Goal: Task Accomplishment & Management: Complete application form

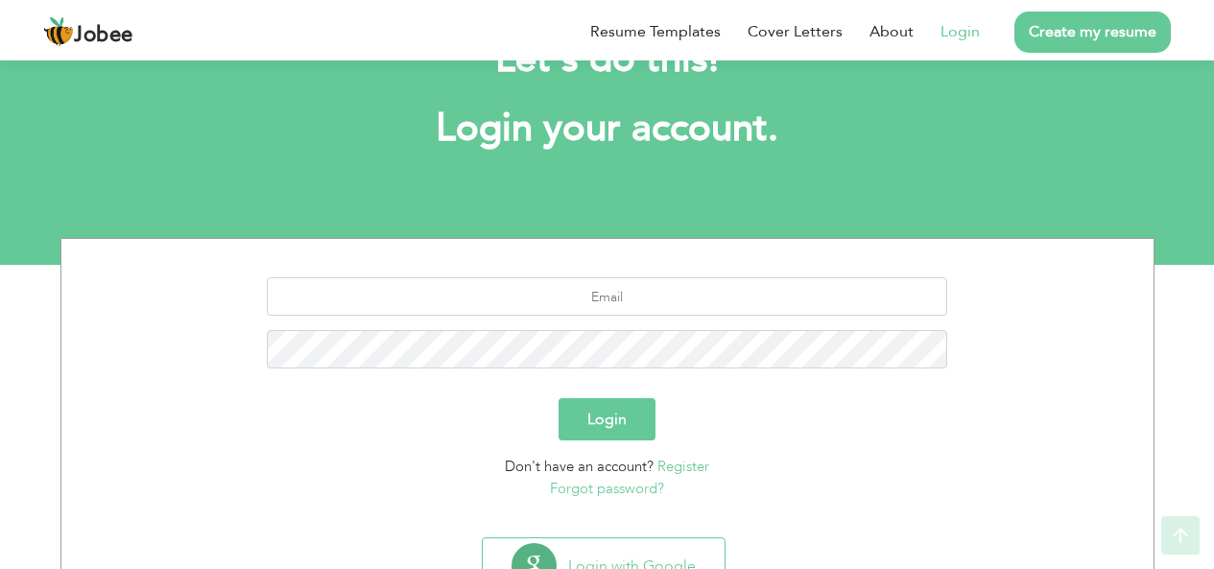
scroll to position [159, 0]
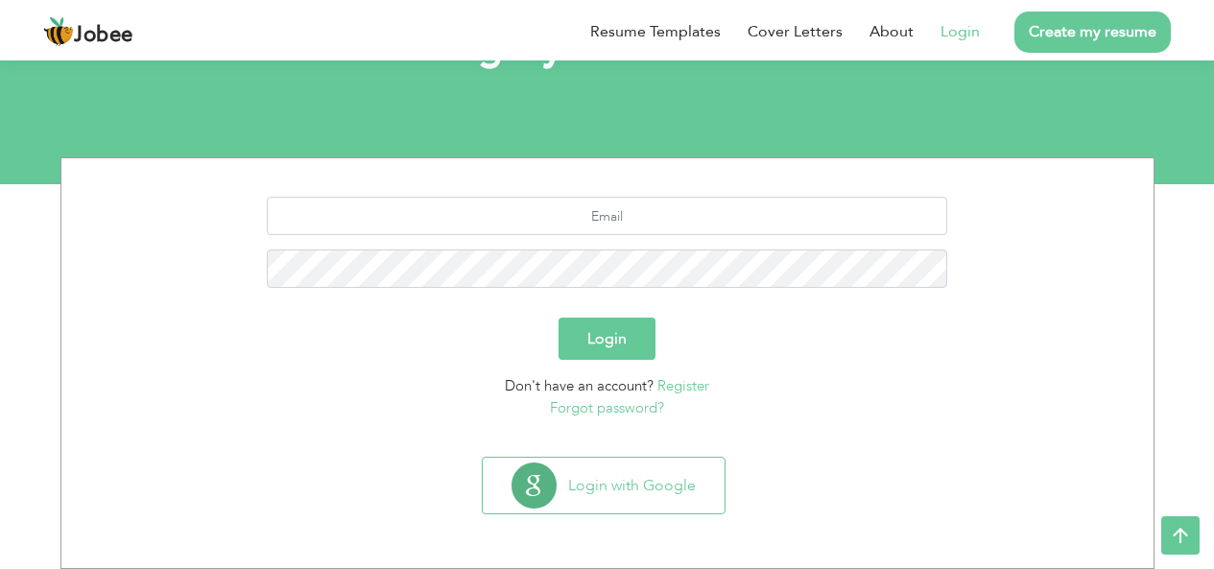
click at [690, 389] on link "Register" at bounding box center [684, 385] width 52 height 19
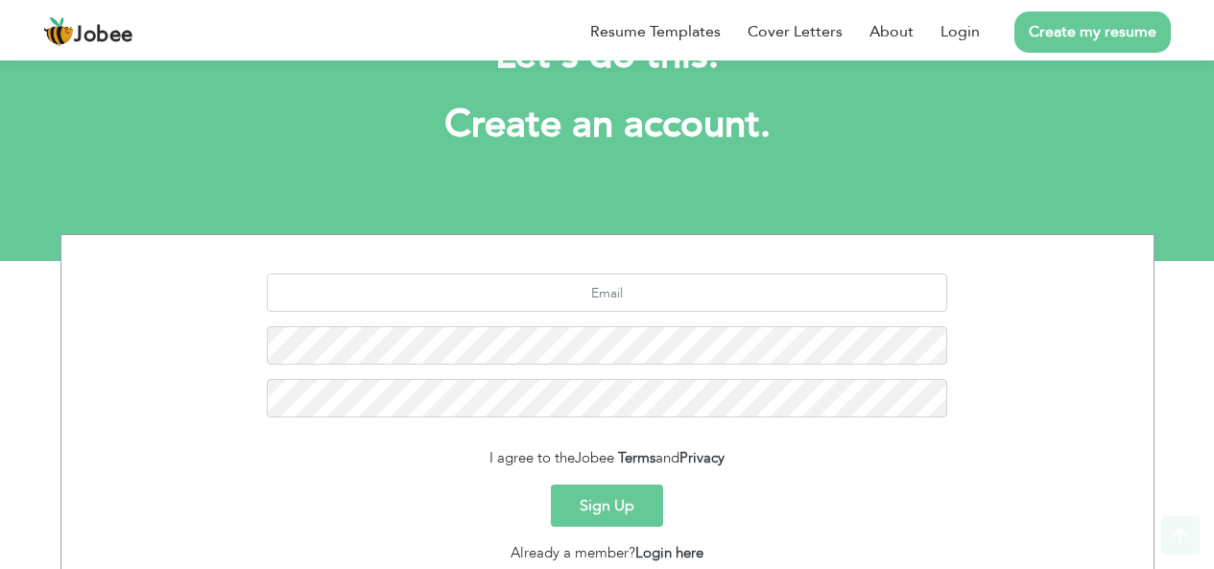
scroll to position [227, 0]
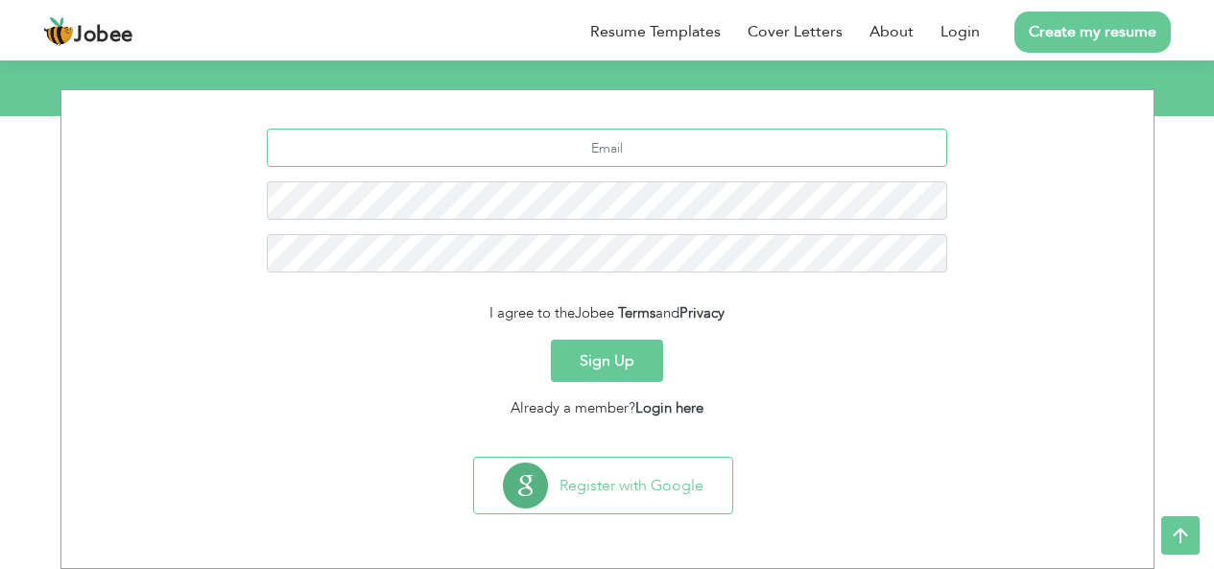
click at [652, 151] on input "text" at bounding box center [607, 148] width 681 height 38
click at [633, 362] on button "Sign Up" at bounding box center [607, 361] width 112 height 42
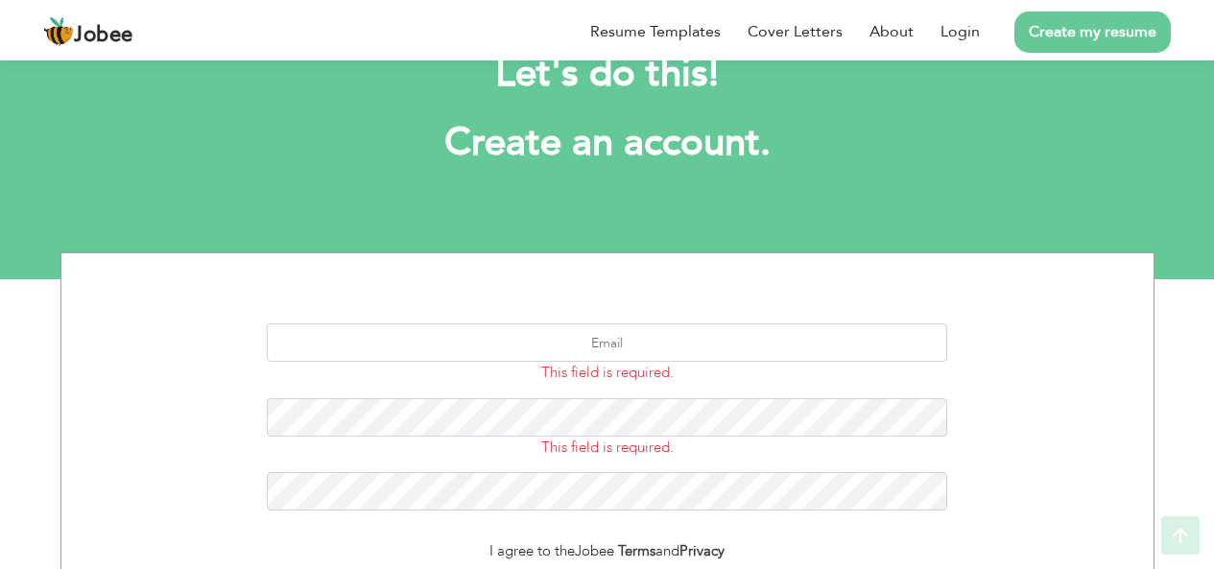
scroll to position [302, 0]
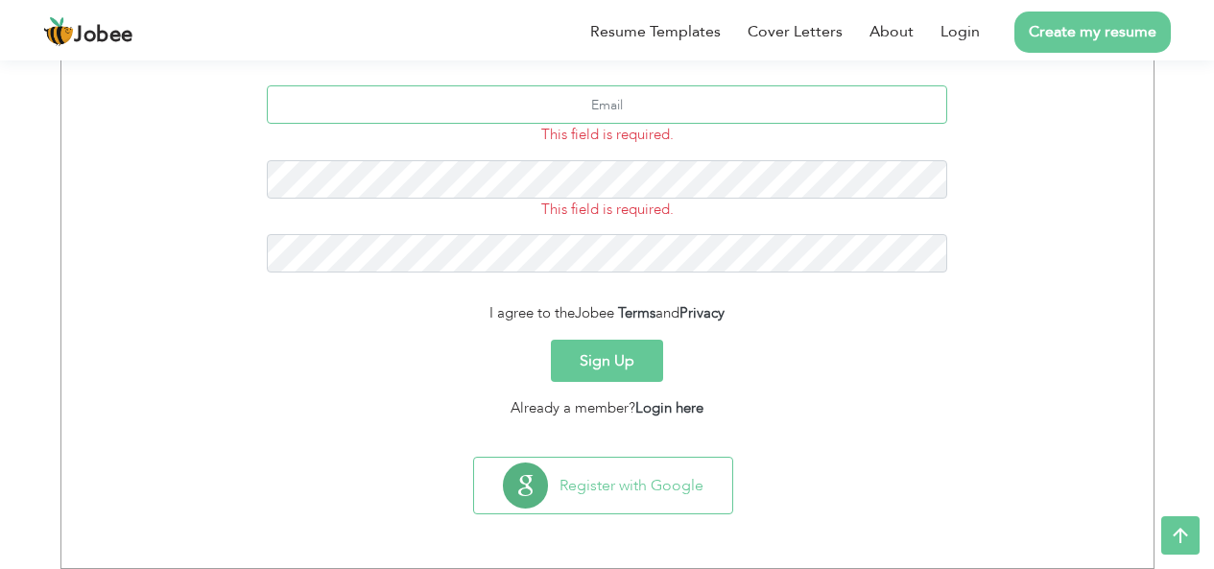
click at [576, 99] on input "text" at bounding box center [607, 104] width 681 height 38
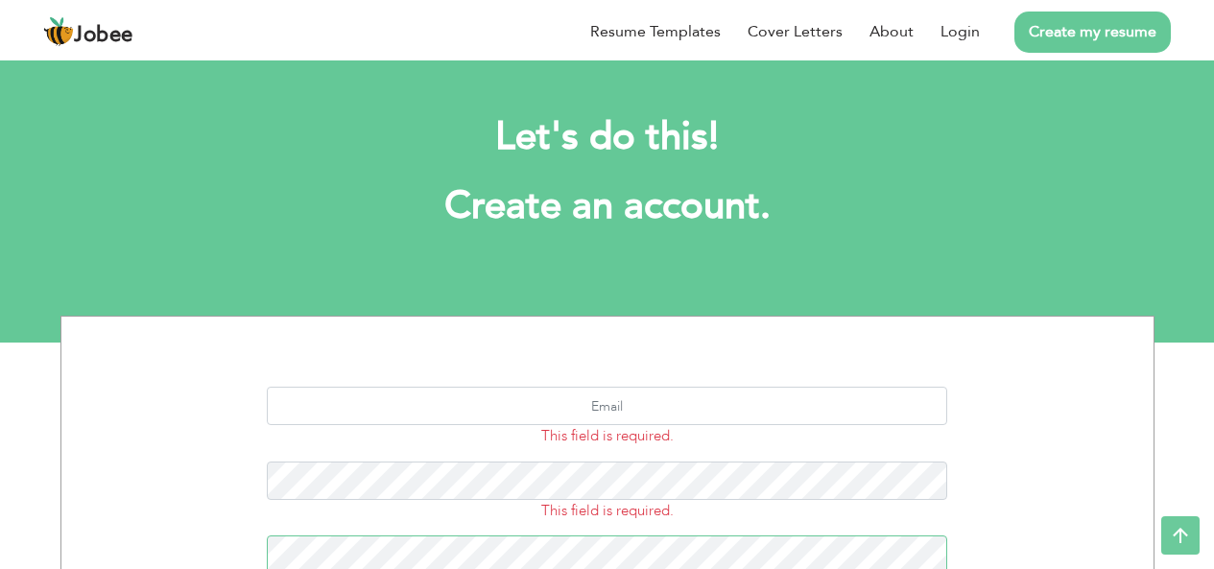
scroll to position [0, 0]
click at [850, 404] on input "text" at bounding box center [607, 407] width 681 height 38
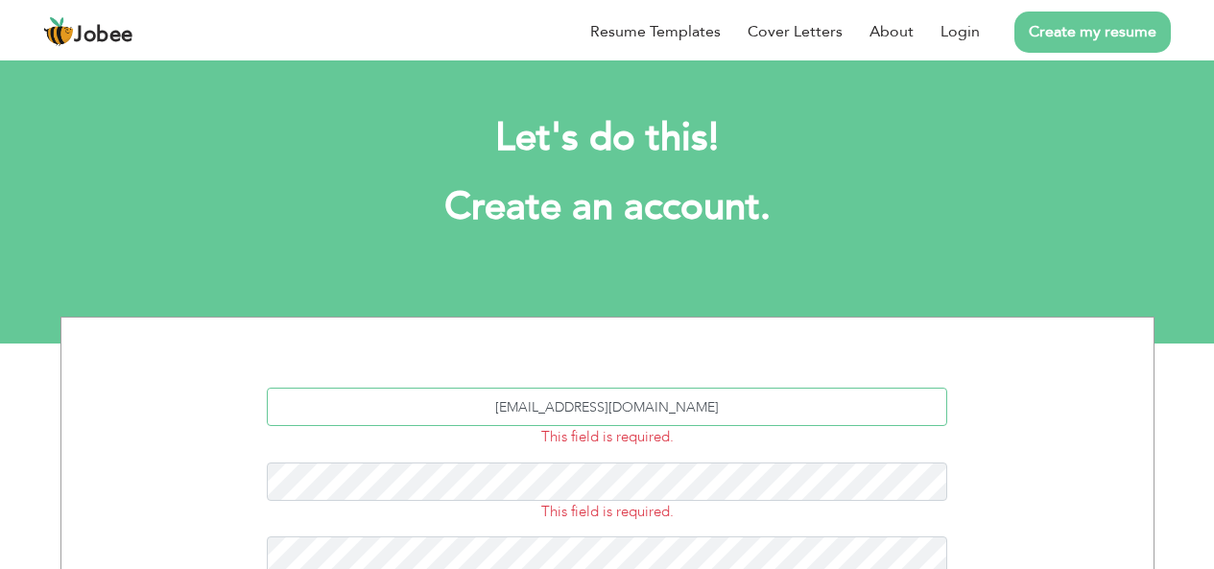
type input "muhammadhamzamanzoor7@gmail.com"
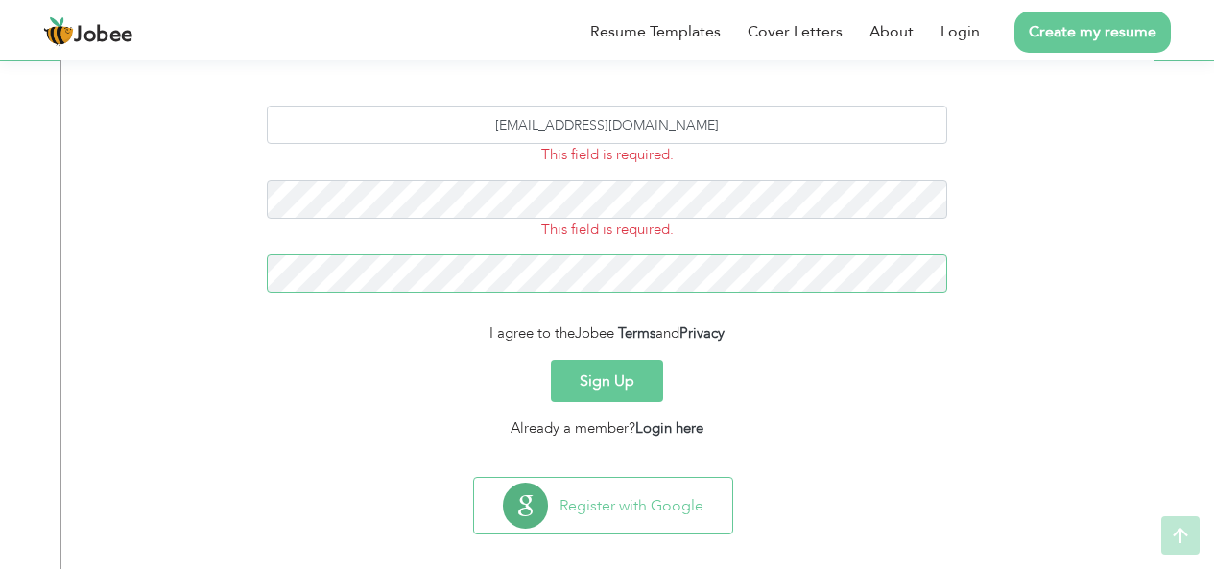
scroll to position [288, 0]
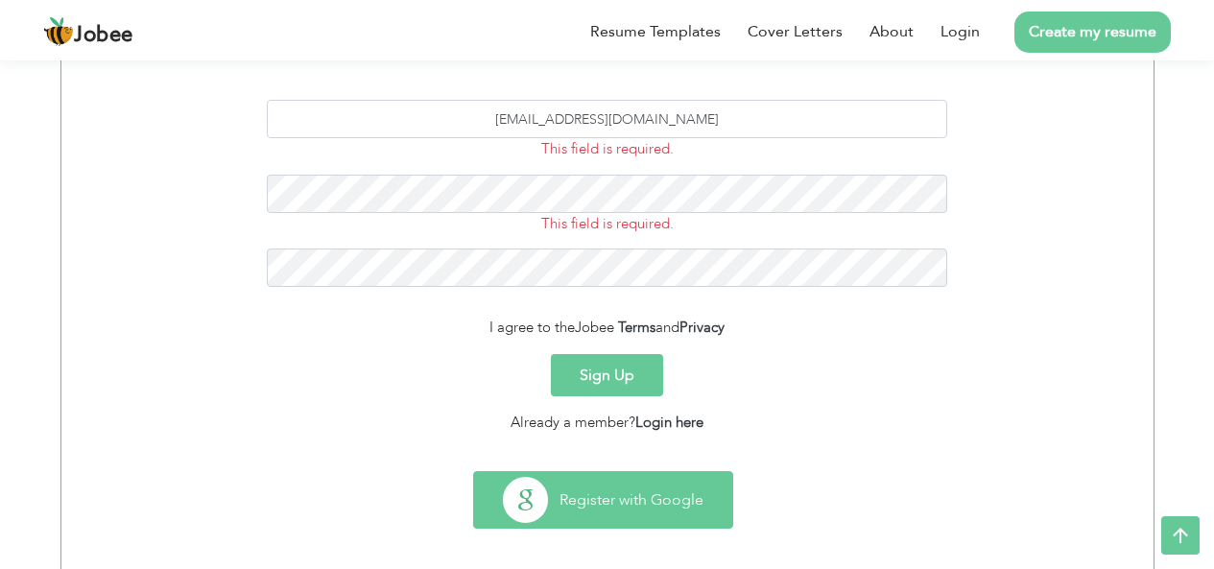
click at [698, 498] on button "Register with Google" at bounding box center [603, 500] width 258 height 56
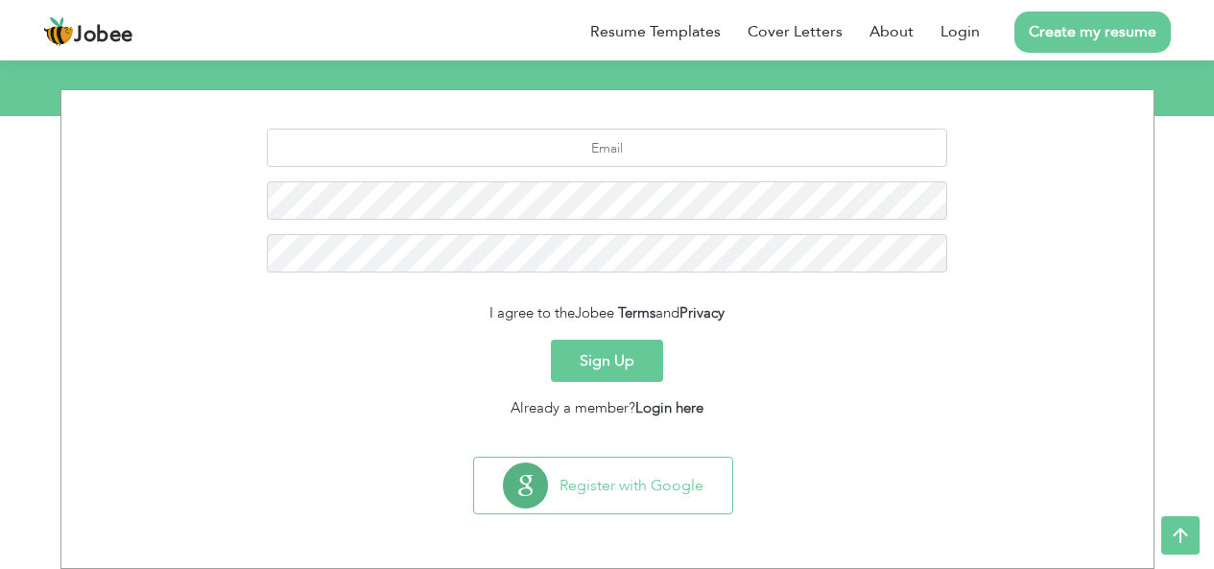
scroll to position [227, 0]
click at [758, 153] on input "text" at bounding box center [607, 148] width 681 height 38
click at [747, 151] on input "muhammadhamzama" at bounding box center [607, 148] width 681 height 38
type input "m"
type input "[EMAIL_ADDRESS][DOMAIN_NAME]"
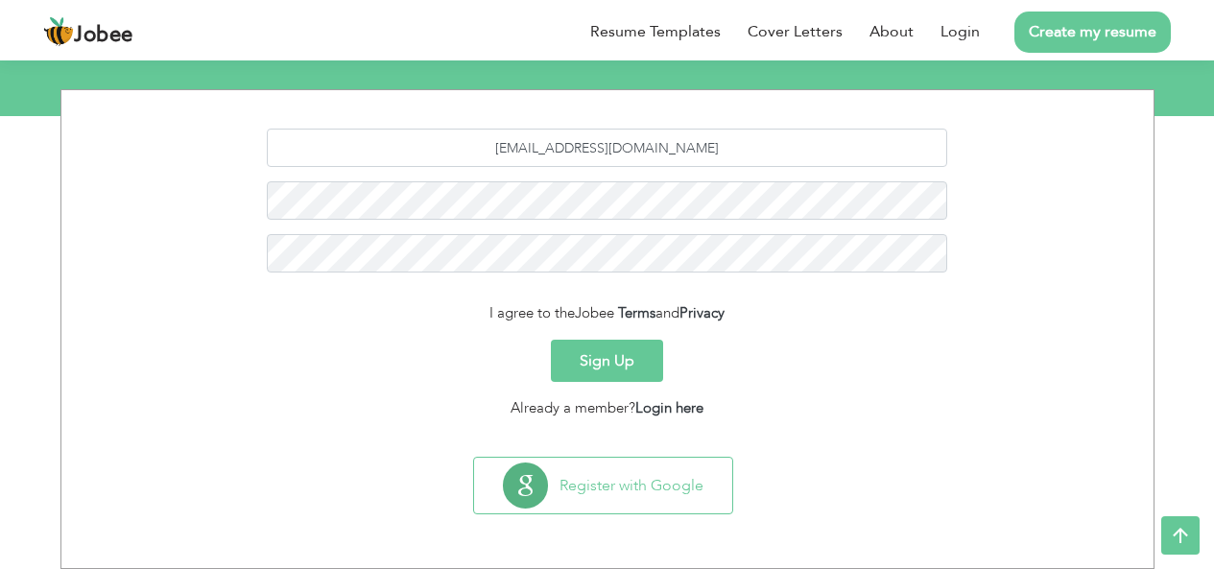
click at [640, 352] on button "Sign Up" at bounding box center [607, 361] width 112 height 42
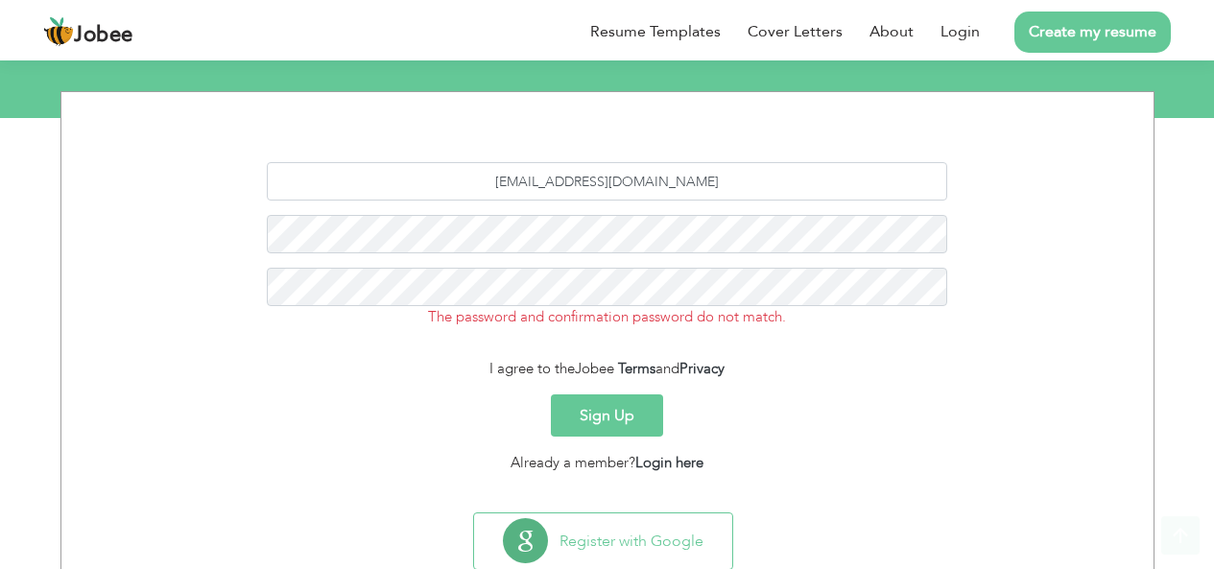
scroll to position [281, 0]
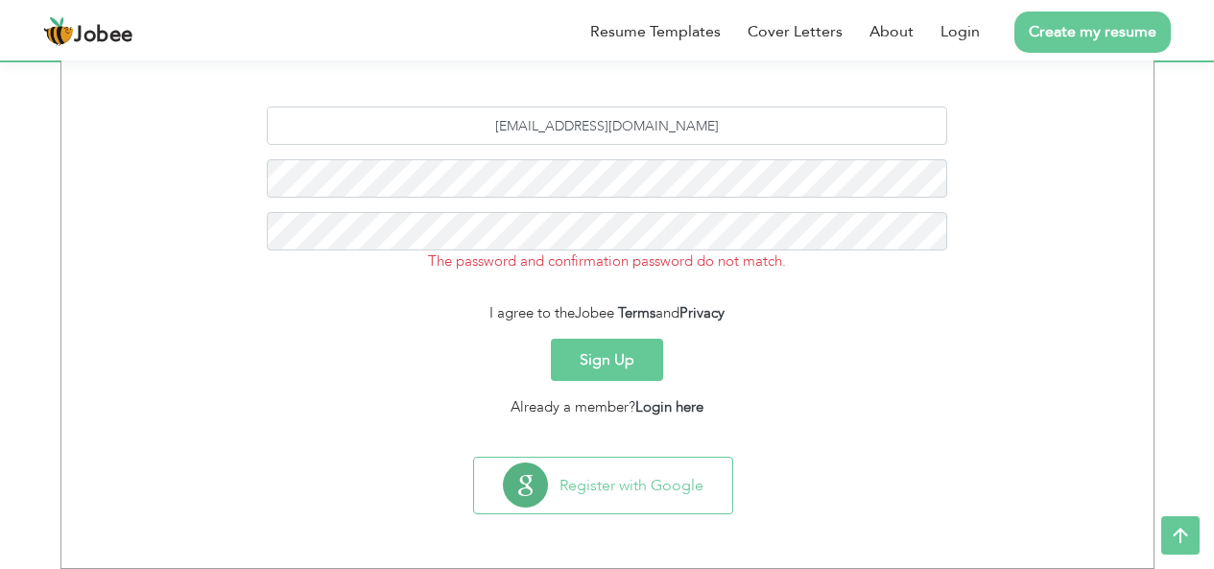
click at [594, 363] on button "Sign Up" at bounding box center [607, 360] width 112 height 42
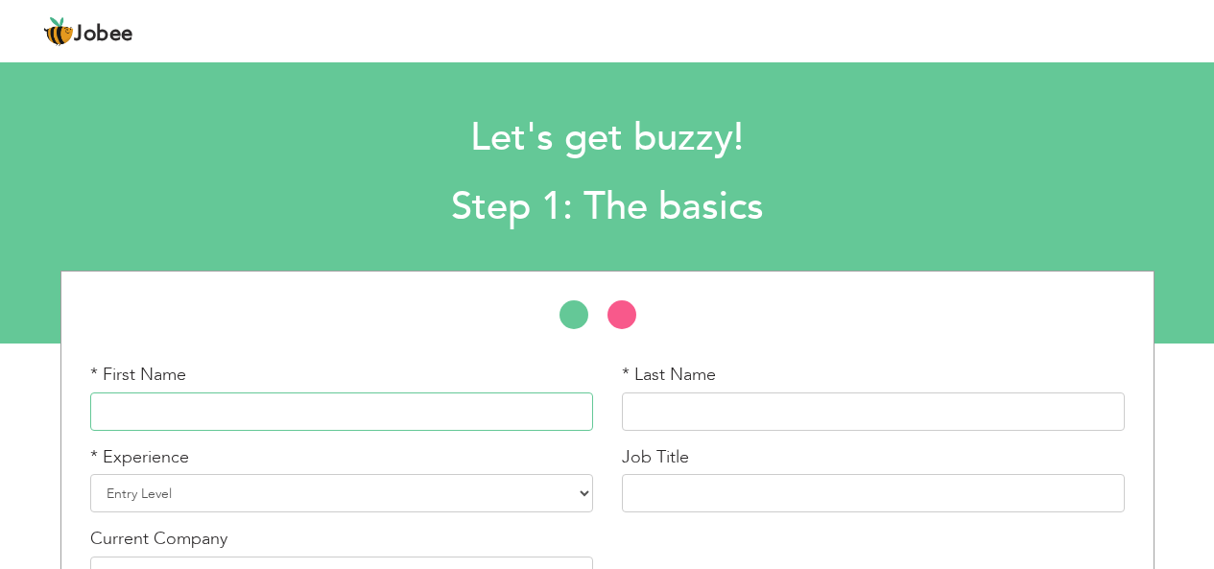
click at [322, 408] on input "text" at bounding box center [341, 412] width 503 height 38
type input "m"
type input "muhammad hamza"
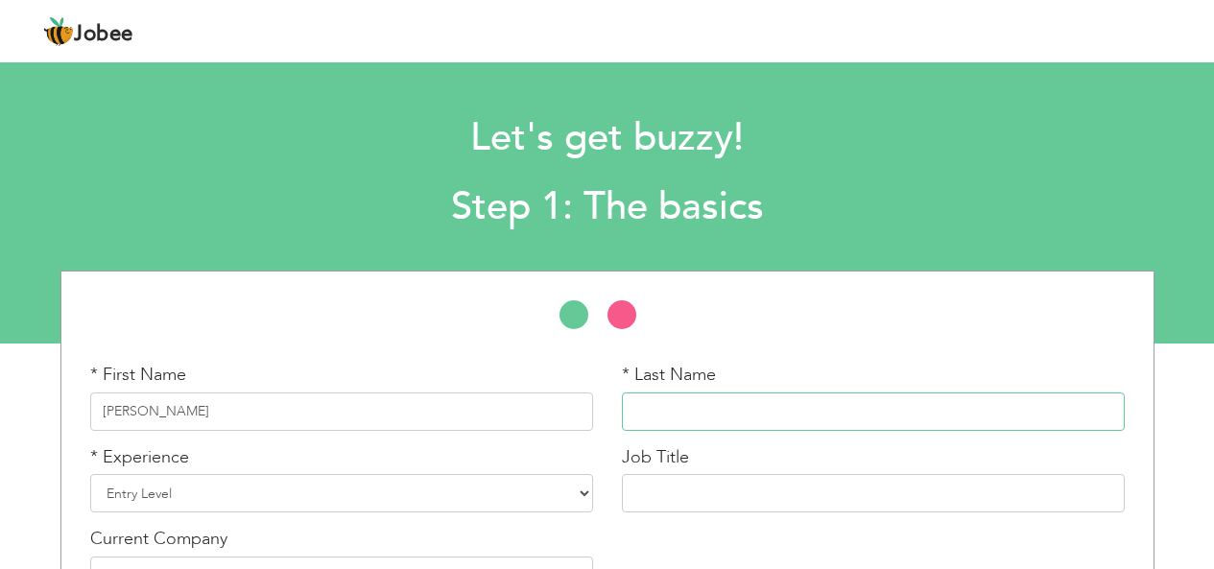
click at [719, 419] on input "text" at bounding box center [873, 412] width 503 height 38
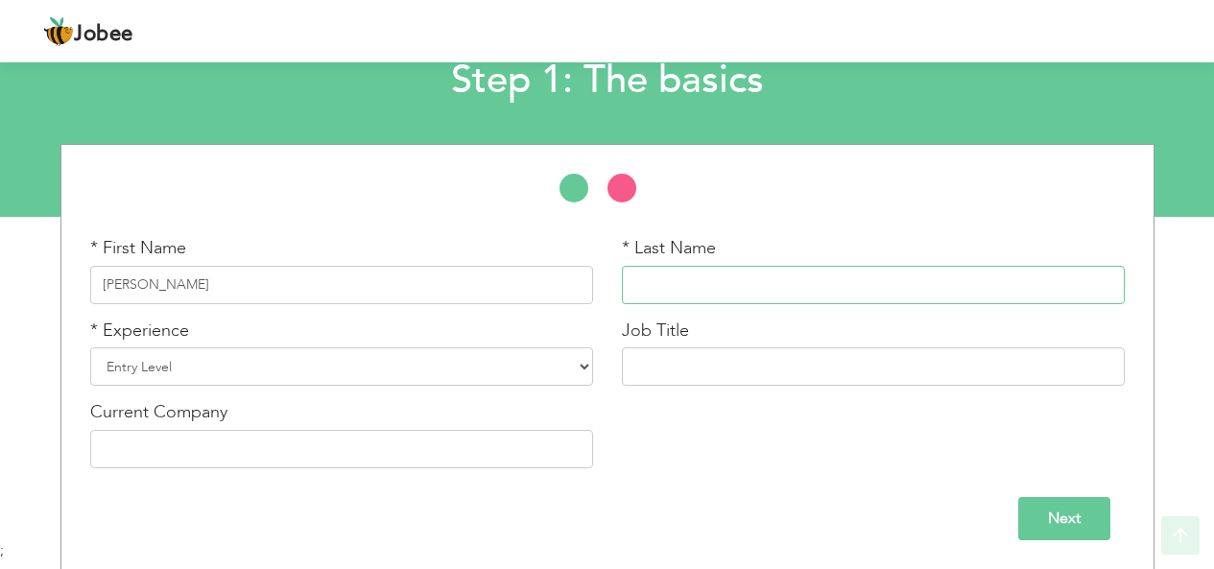
scroll to position [128, 0]
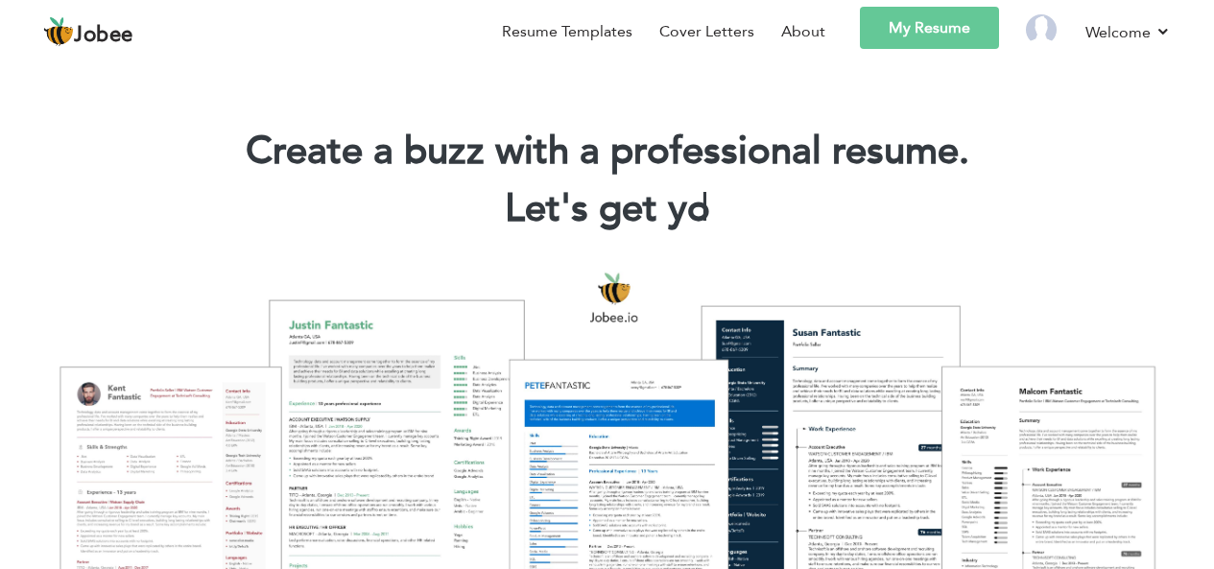
click at [966, 28] on link "My Resume" at bounding box center [929, 28] width 139 height 42
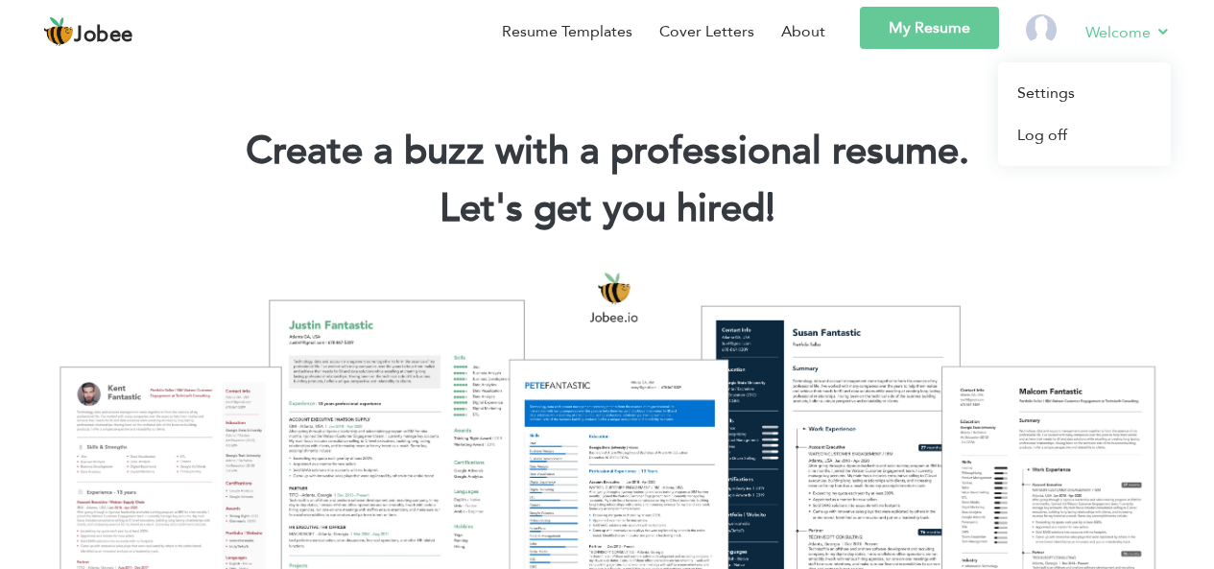
click at [1156, 30] on link "Welcome" at bounding box center [1128, 32] width 85 height 24
click at [1089, 94] on link "Settings" at bounding box center [1084, 93] width 173 height 42
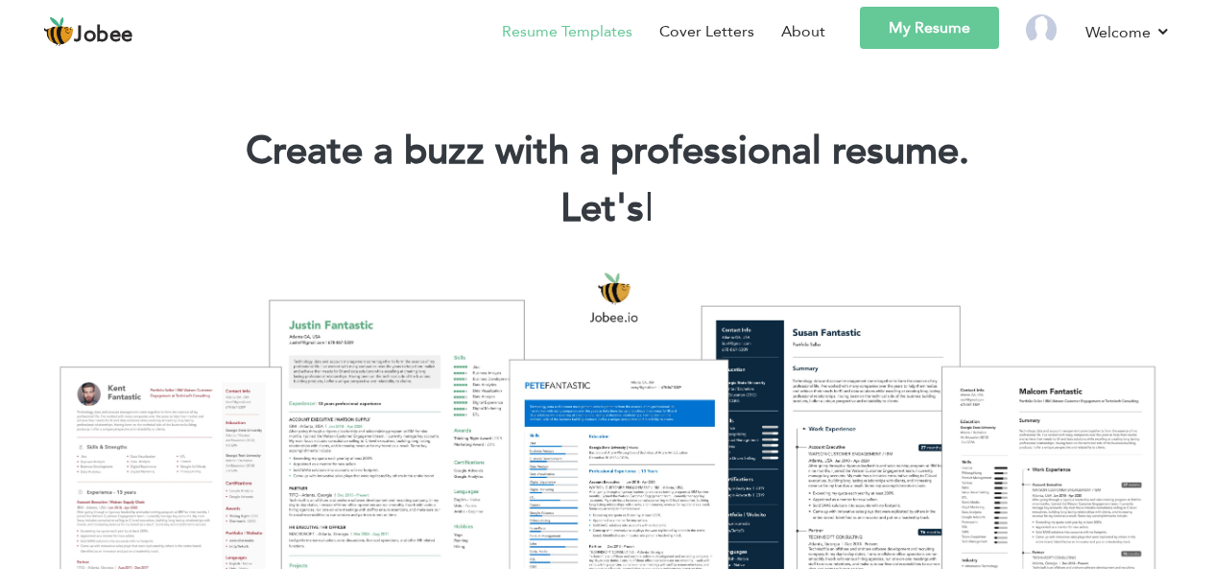
click at [602, 27] on link "Resume Templates" at bounding box center [567, 31] width 131 height 23
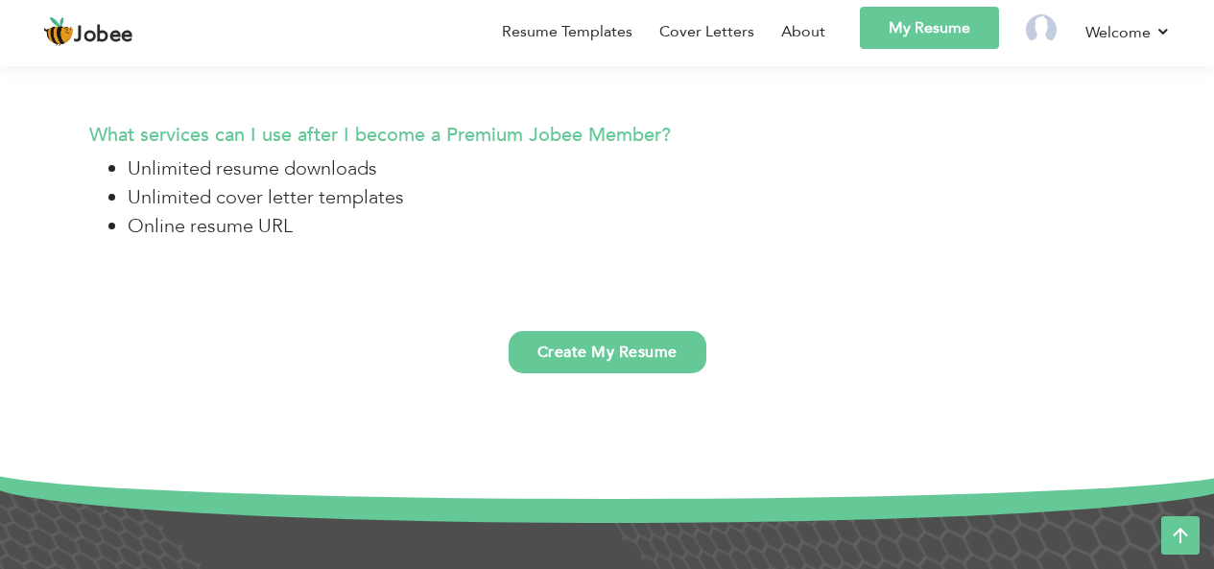
scroll to position [4593, 0]
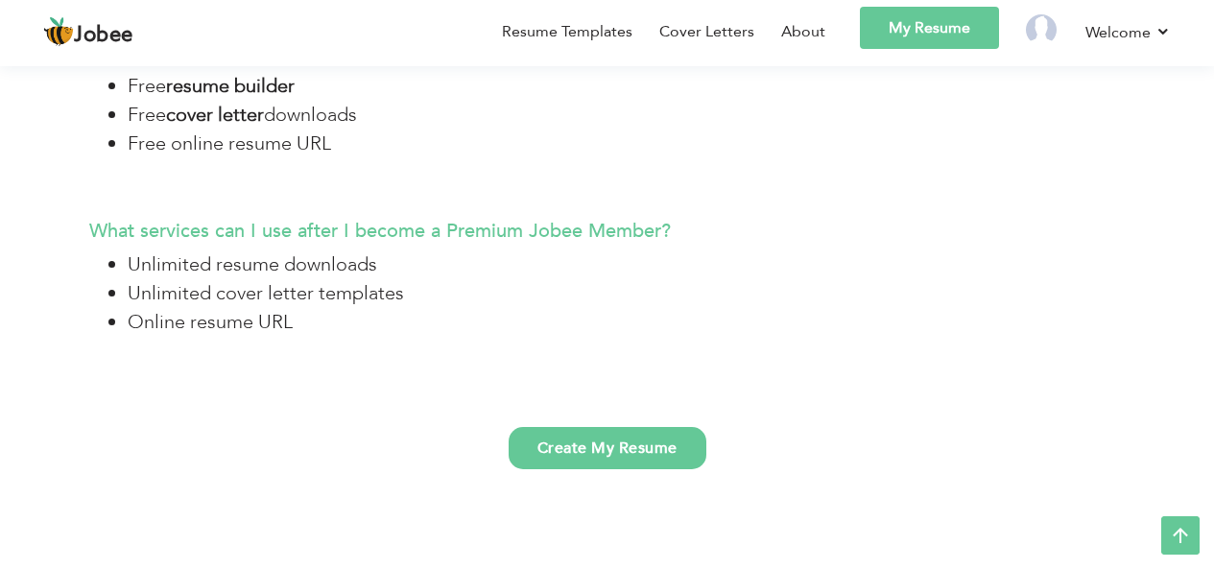
click at [670, 442] on link "Create My Resume" at bounding box center [608, 448] width 198 height 42
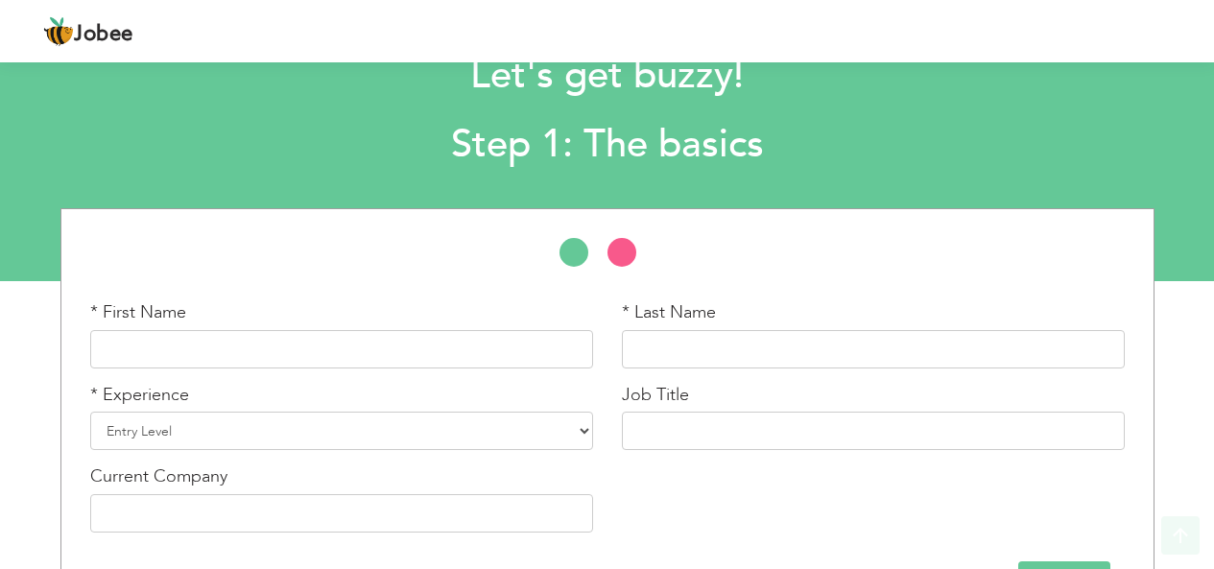
scroll to position [128, 0]
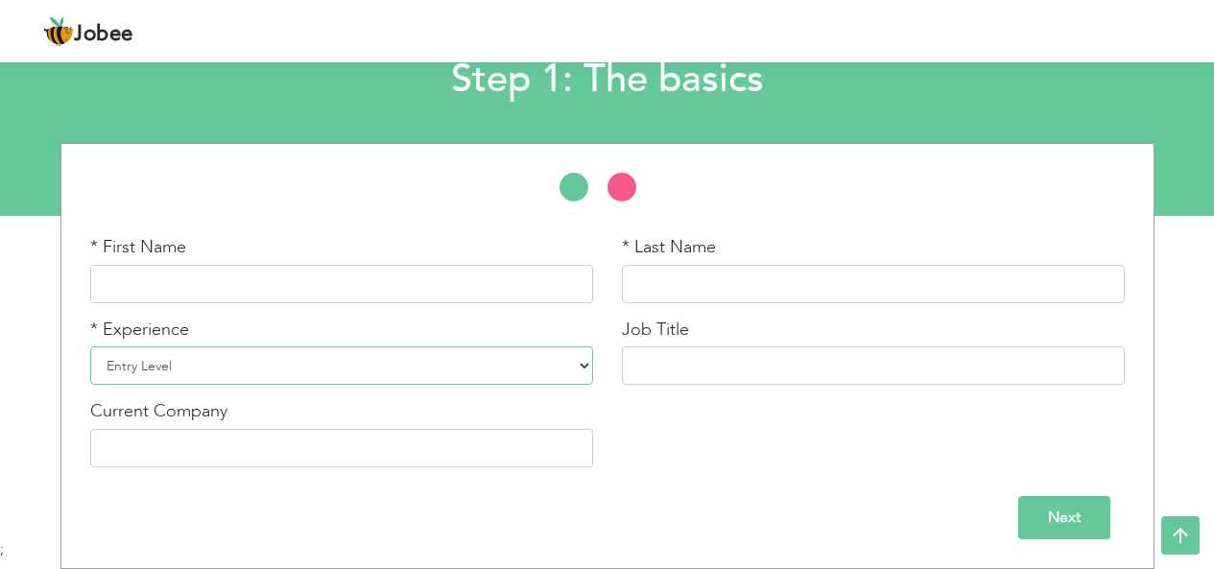
click at [485, 355] on select "Entry Level Less than 1 Year 1 Year 2 Years 3 Years 4 Years 5 Years 6 Years 7 Y…" at bounding box center [341, 366] width 503 height 38
click at [738, 472] on div "* First Name * Last Name * Experience Entry Level Less than 1 Year 1 Year 2 Yea…" at bounding box center [608, 358] width 1064 height 247
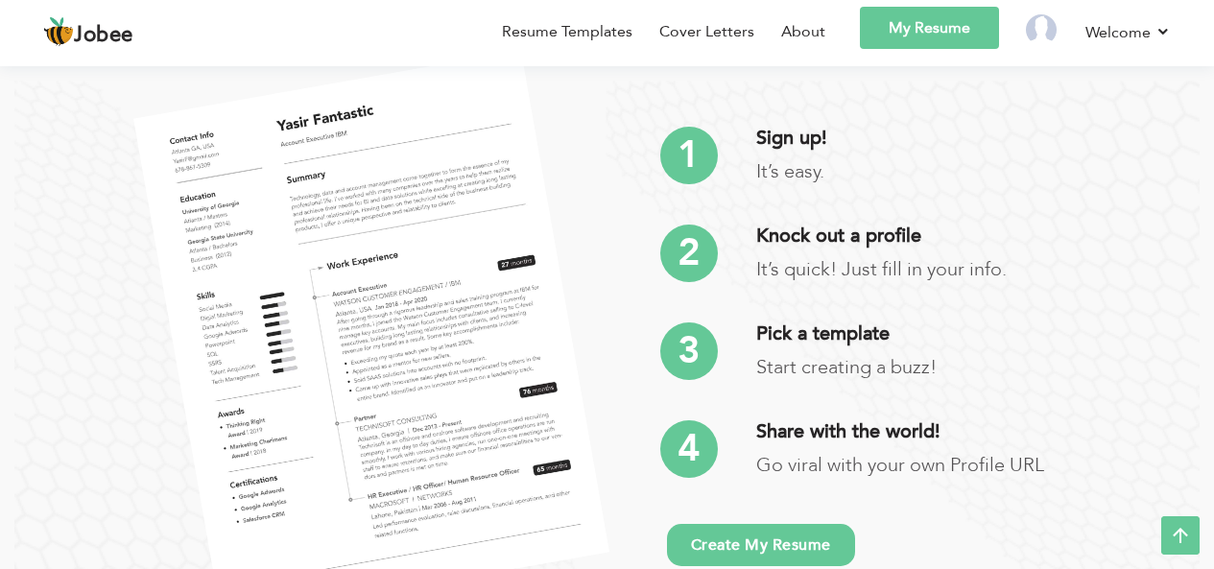
scroll to position [3729, 0]
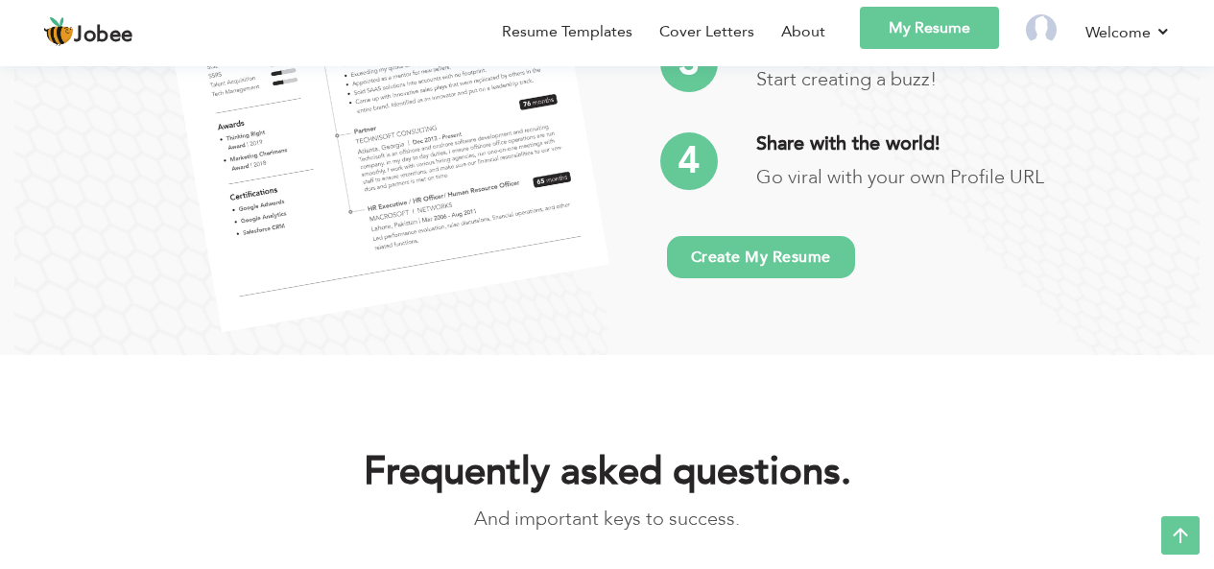
click at [812, 264] on link "Create My Resume" at bounding box center [761, 257] width 188 height 42
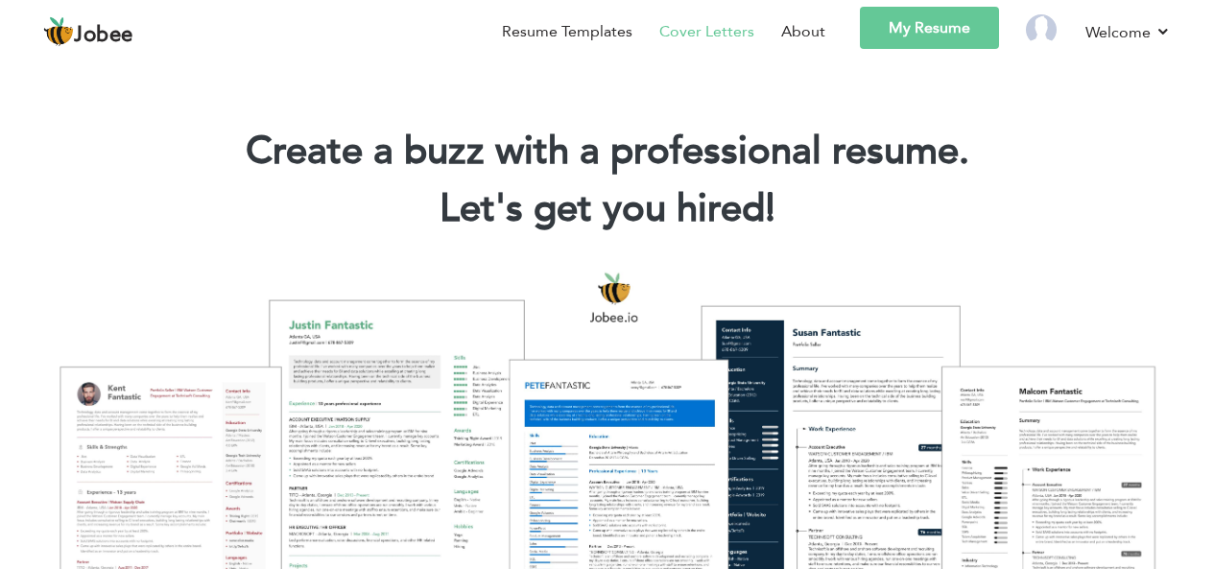
click at [735, 36] on link "Cover Letters" at bounding box center [706, 31] width 95 height 23
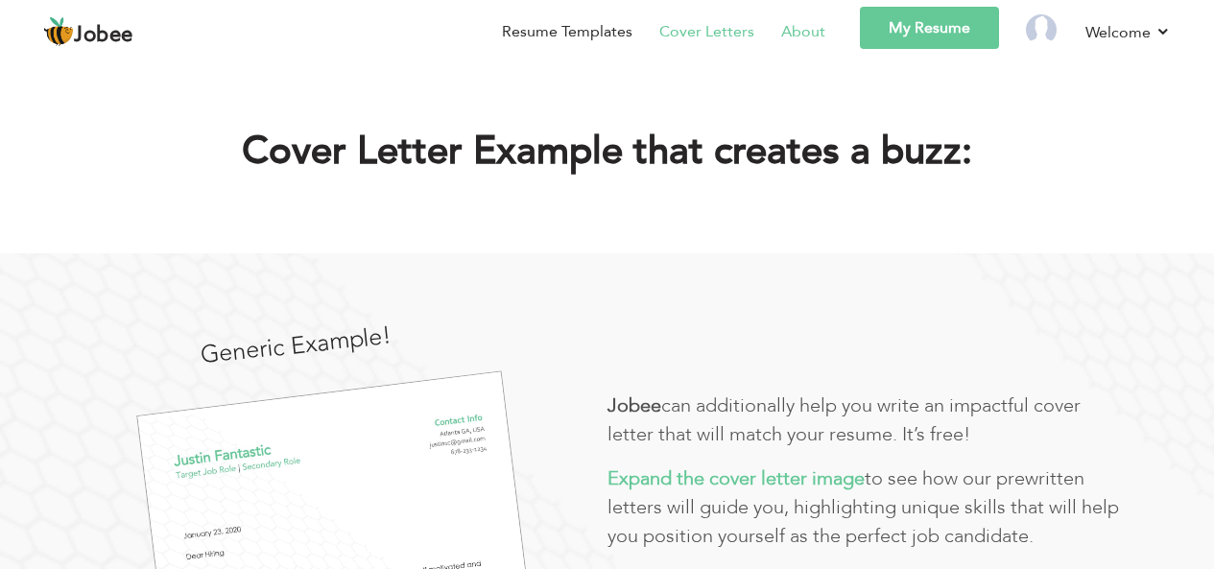
click at [812, 36] on link "About" at bounding box center [803, 31] width 44 height 23
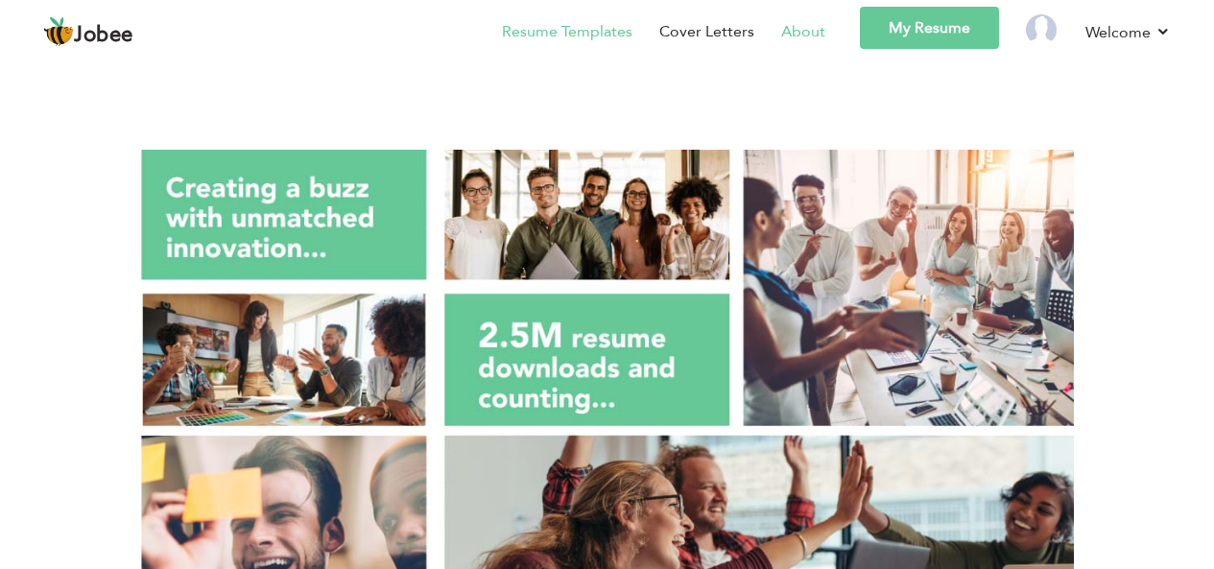
click at [579, 32] on link "Resume Templates" at bounding box center [567, 31] width 131 height 23
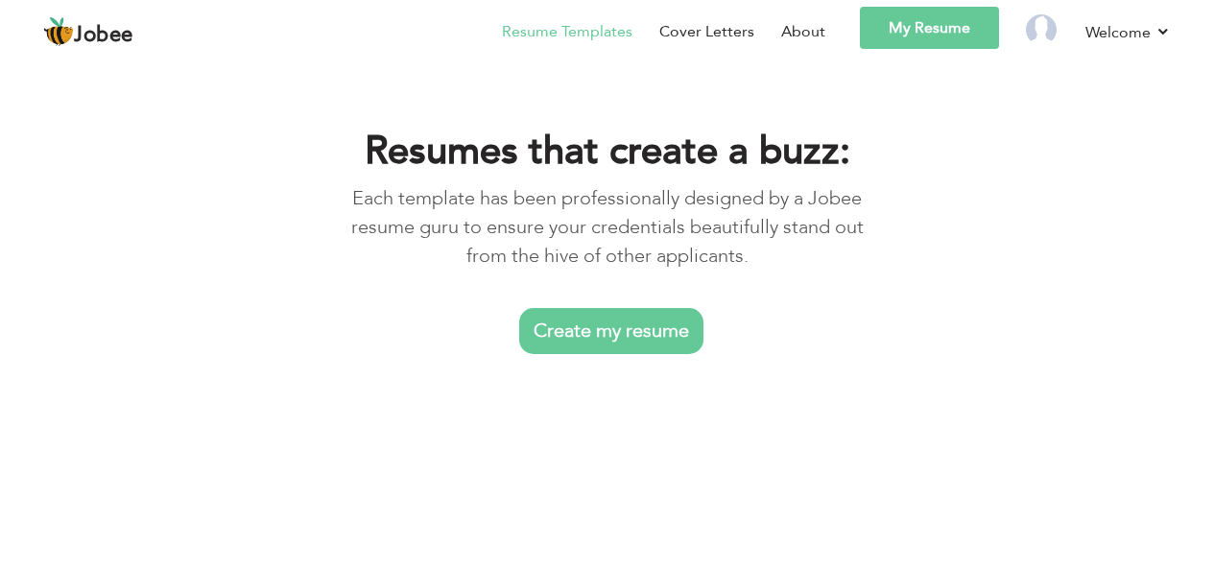
click at [934, 26] on link "My Resume" at bounding box center [929, 28] width 139 height 42
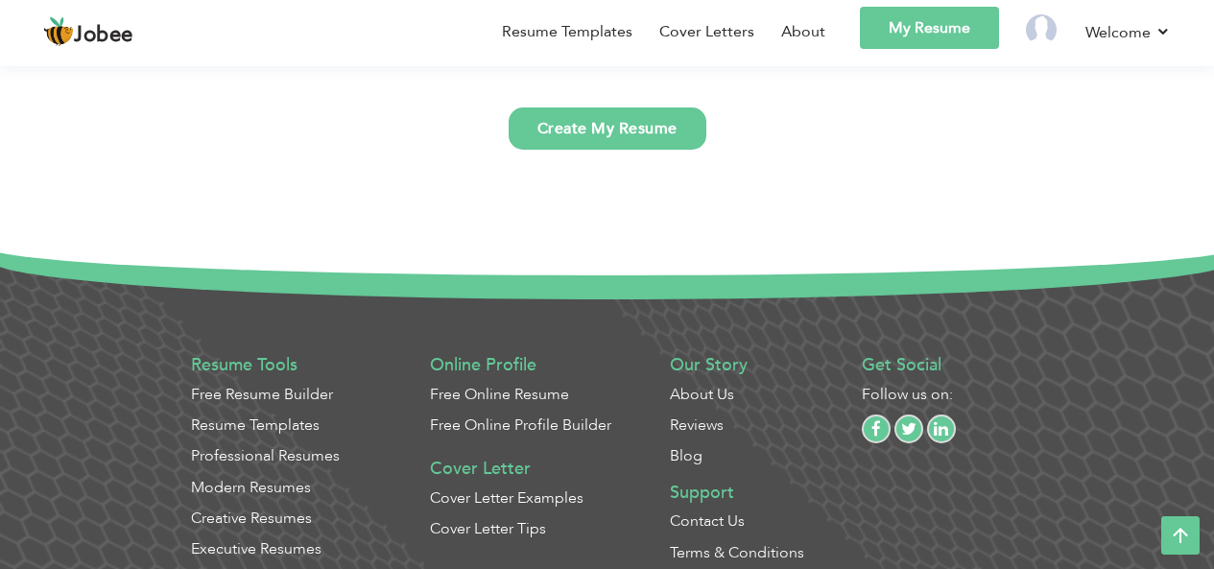
scroll to position [4916, 0]
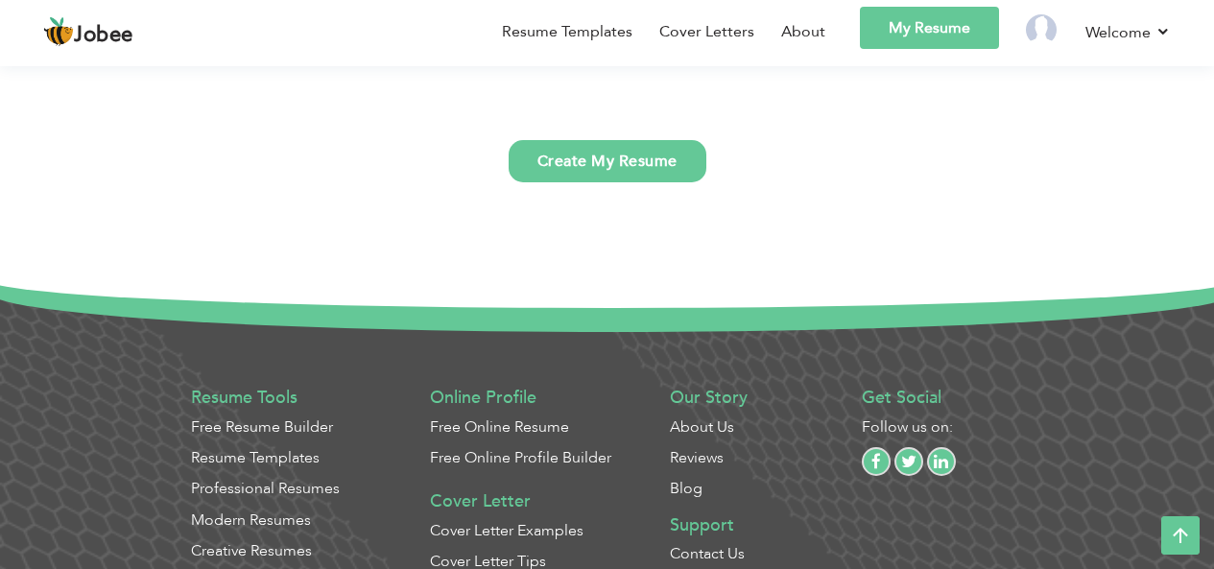
click at [1181, 533] on icon at bounding box center [1180, 535] width 38 height 38
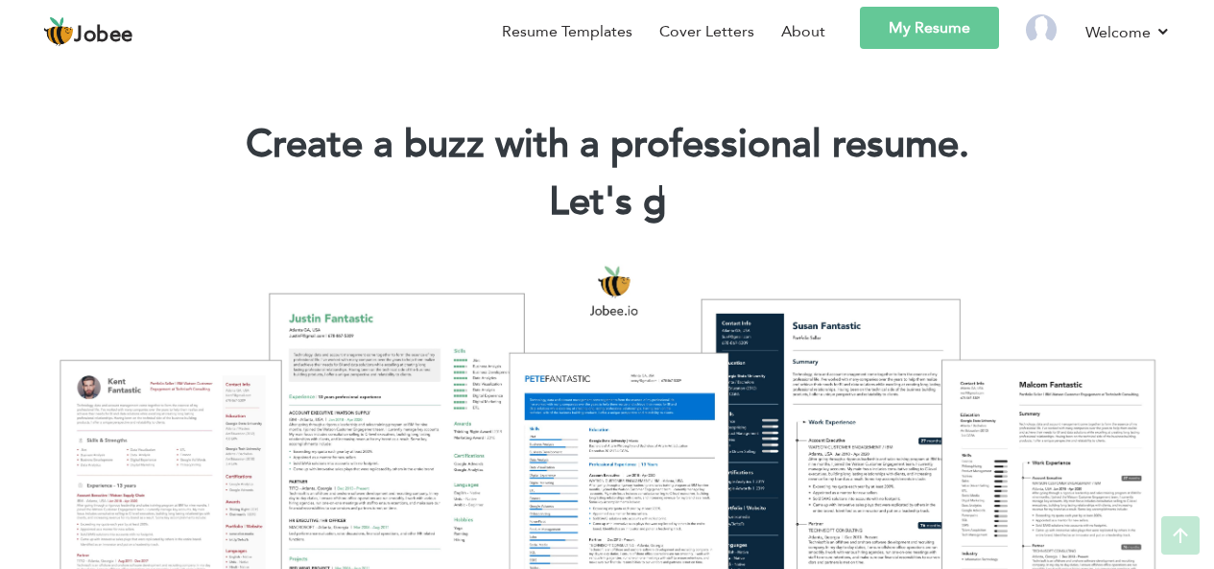
scroll to position [0, 0]
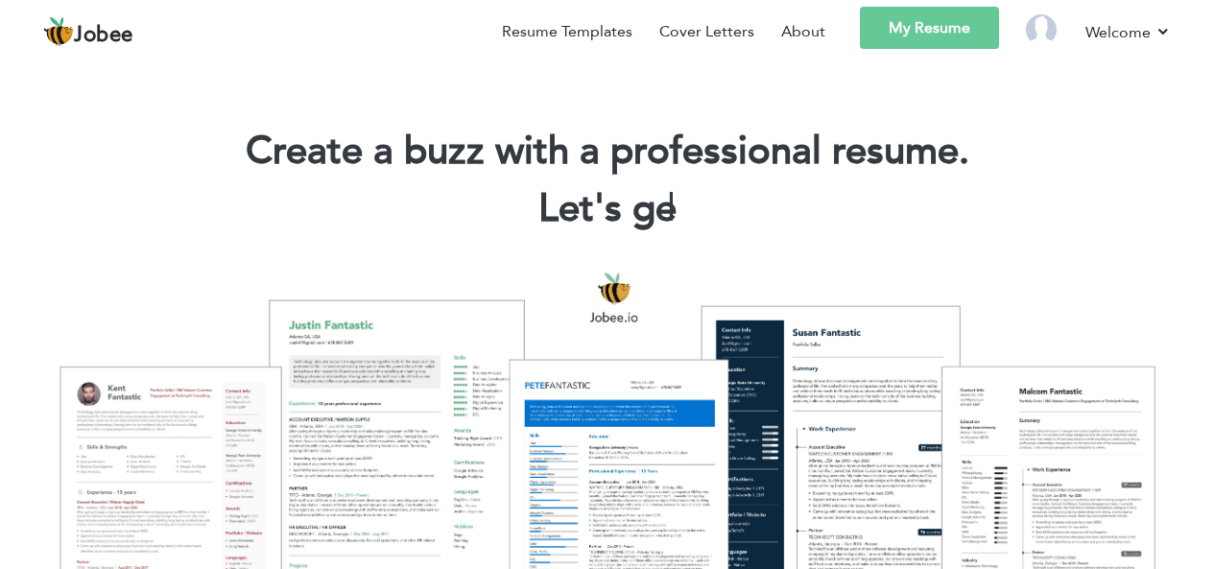
drag, startPoint x: 1008, startPoint y: 6, endPoint x: 721, endPoint y: 239, distance: 369.8
click at [721, 239] on div "Create a buzz with a professional resume. Let's ge |" at bounding box center [606, 184] width 1185 height 115
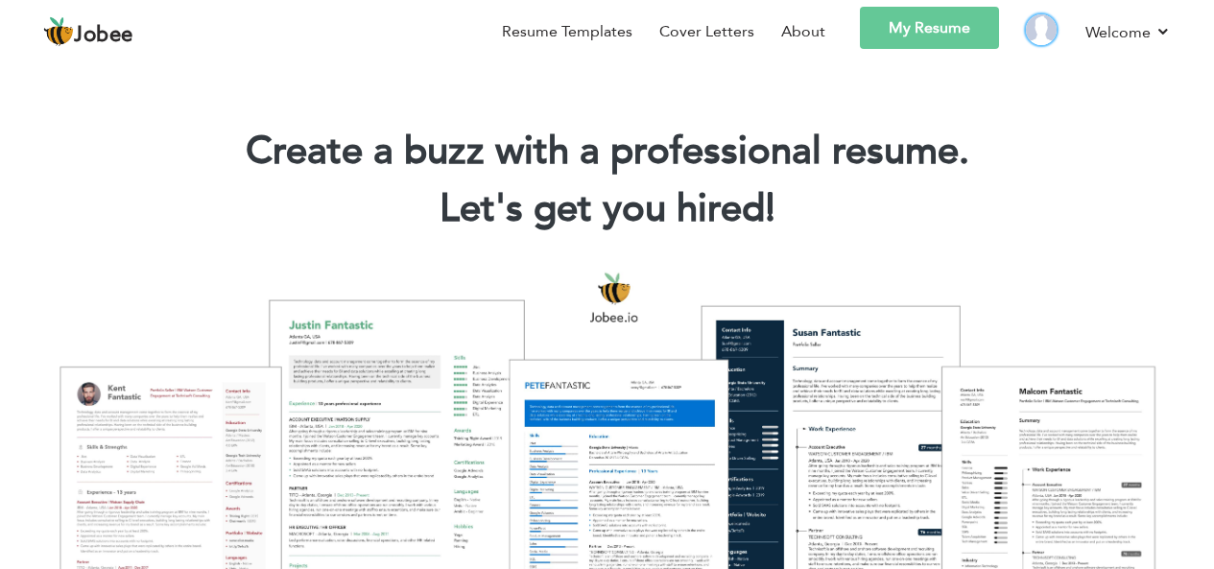
click at [1037, 26] on img at bounding box center [1041, 29] width 31 height 31
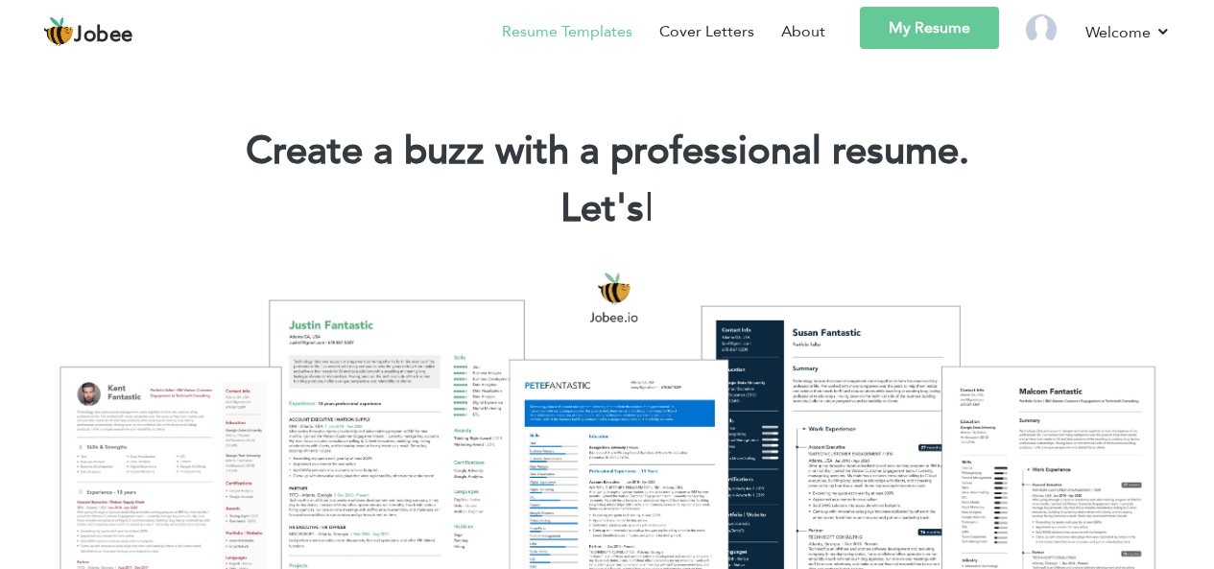
click at [604, 34] on link "Resume Templates" at bounding box center [567, 31] width 131 height 23
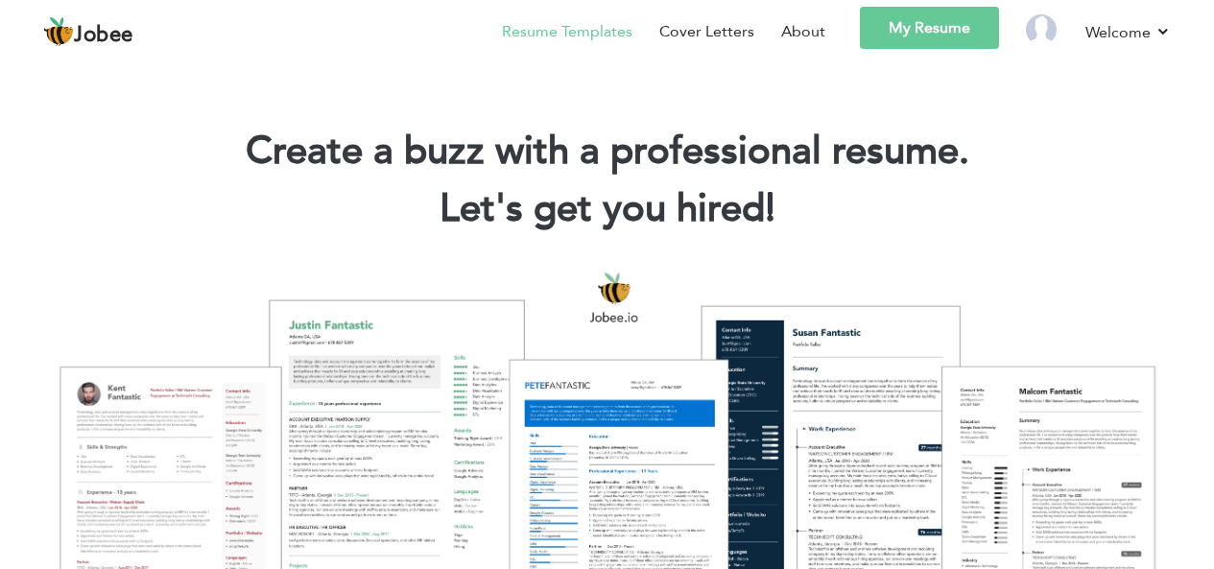
click at [574, 38] on link "Resume Templates" at bounding box center [567, 31] width 131 height 23
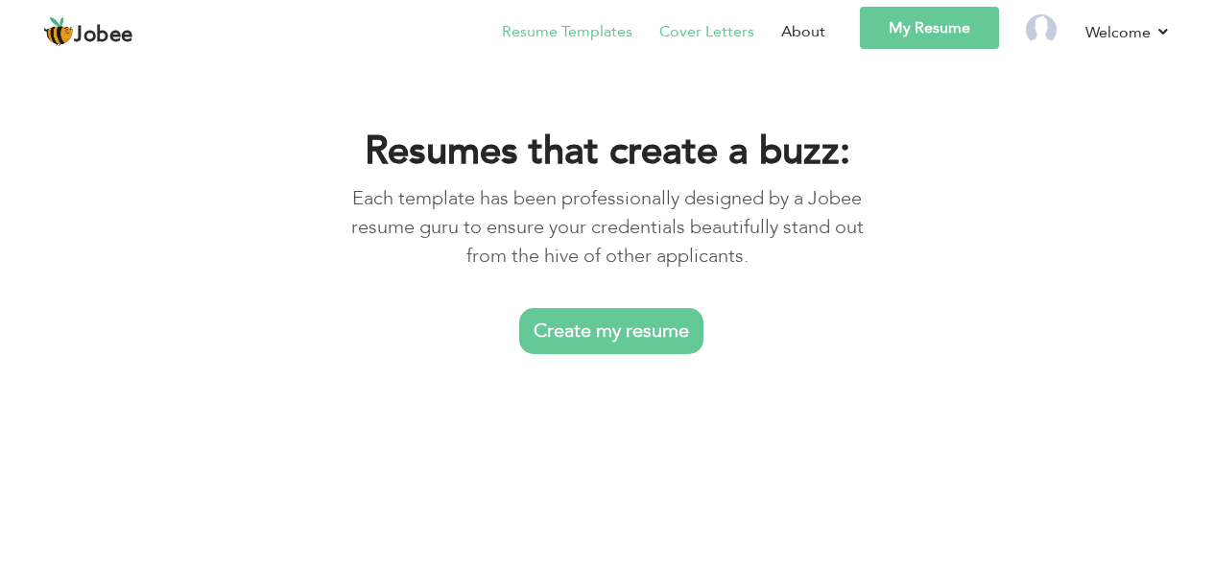
click at [729, 29] on link "Cover Letters" at bounding box center [706, 31] width 95 height 23
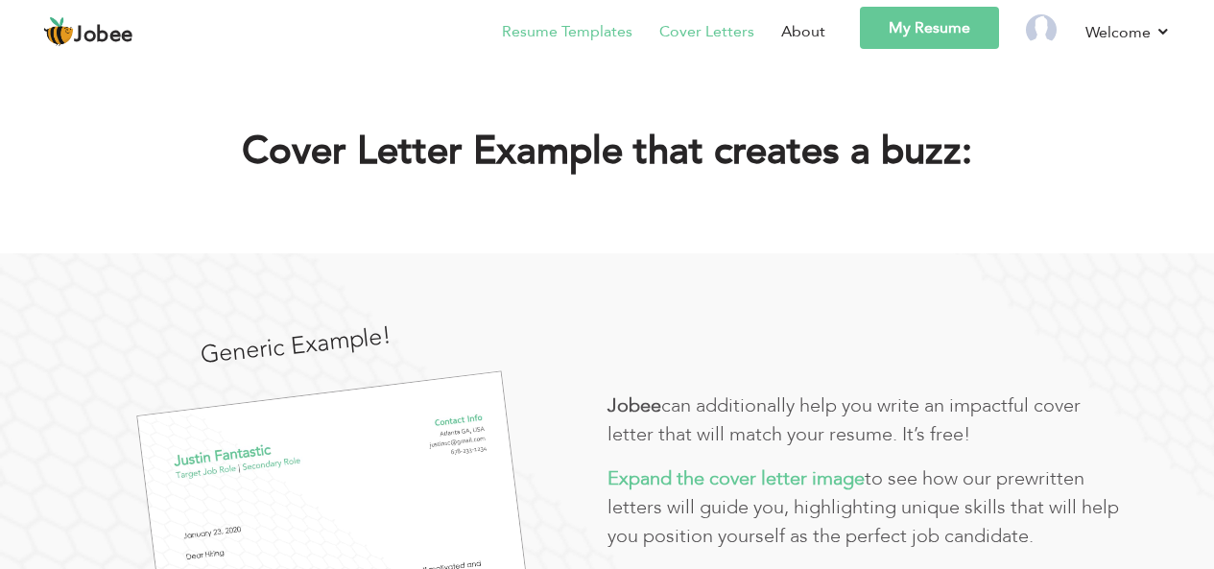
click at [545, 33] on link "Resume Templates" at bounding box center [567, 31] width 131 height 23
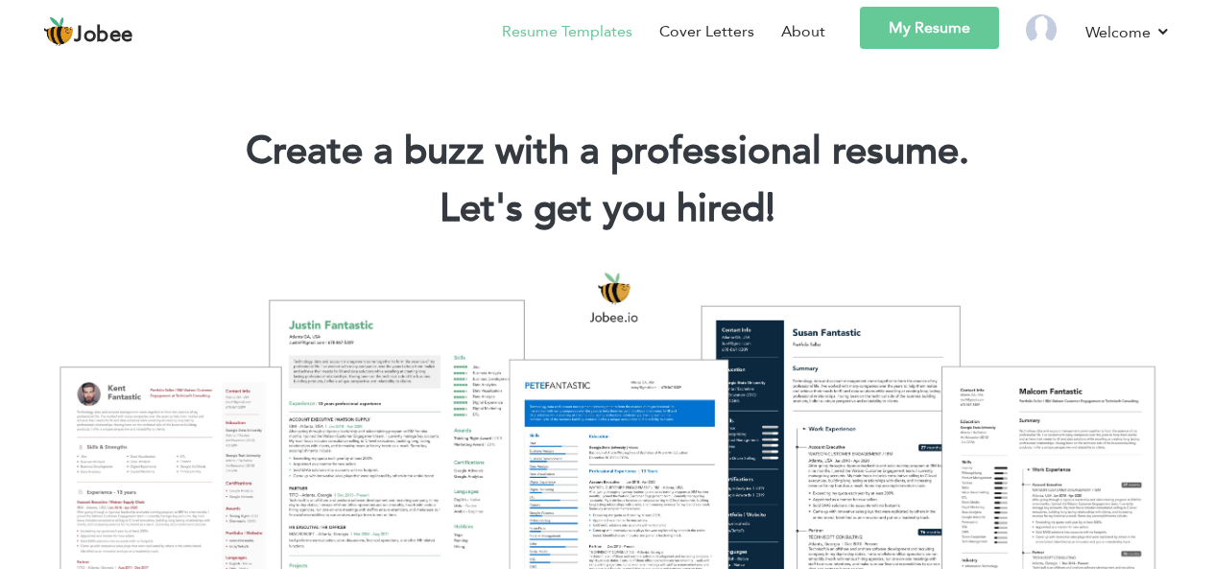
click at [540, 40] on link "Resume Templates" at bounding box center [567, 31] width 131 height 23
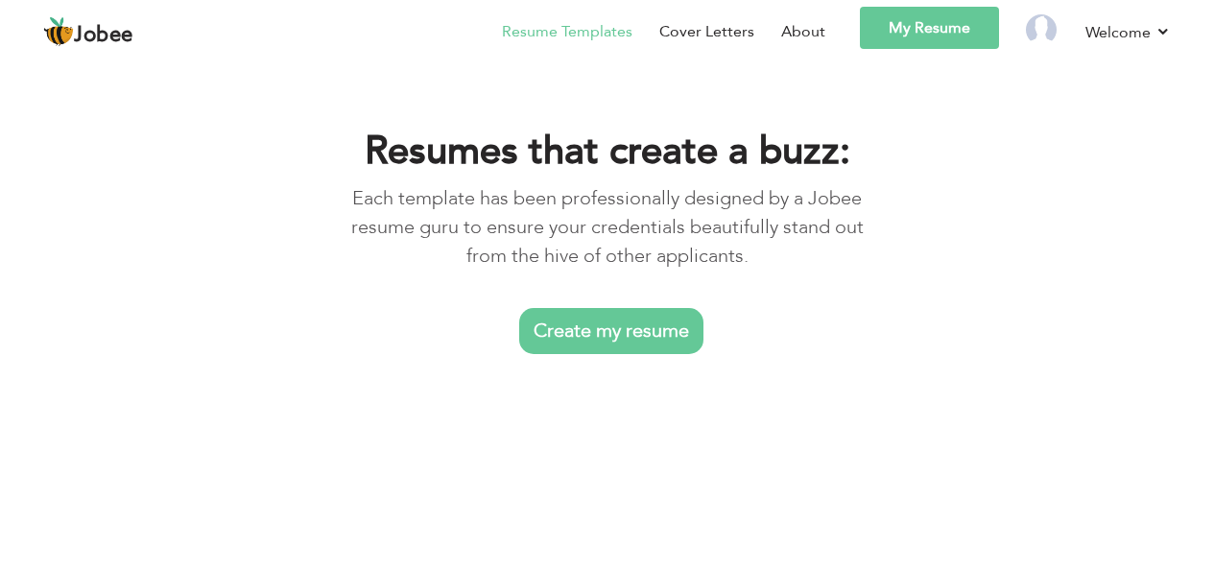
click at [588, 329] on link "Create my resume" at bounding box center [611, 331] width 184 height 46
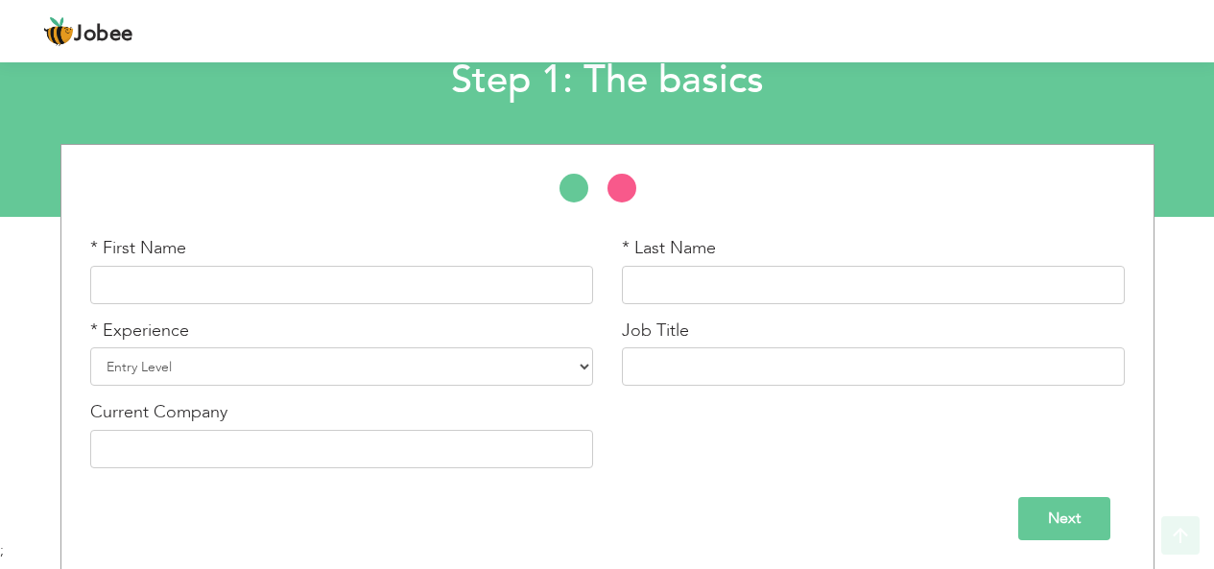
scroll to position [128, 0]
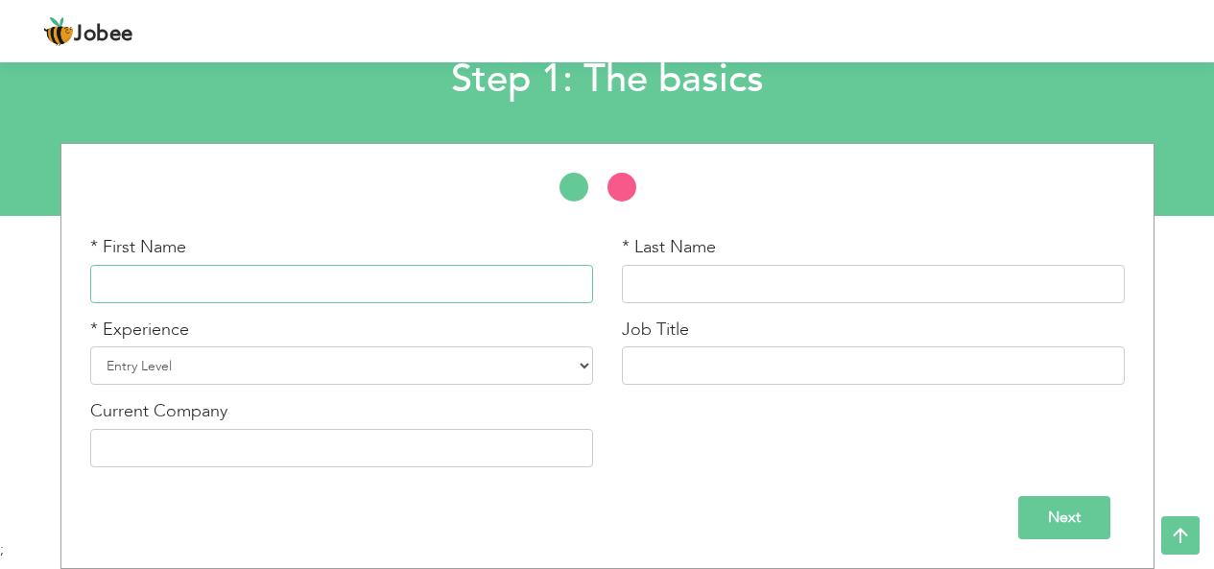
click at [436, 283] on input "text" at bounding box center [341, 284] width 503 height 38
type input "hamza"
click at [736, 294] on input "text" at bounding box center [873, 284] width 503 height 38
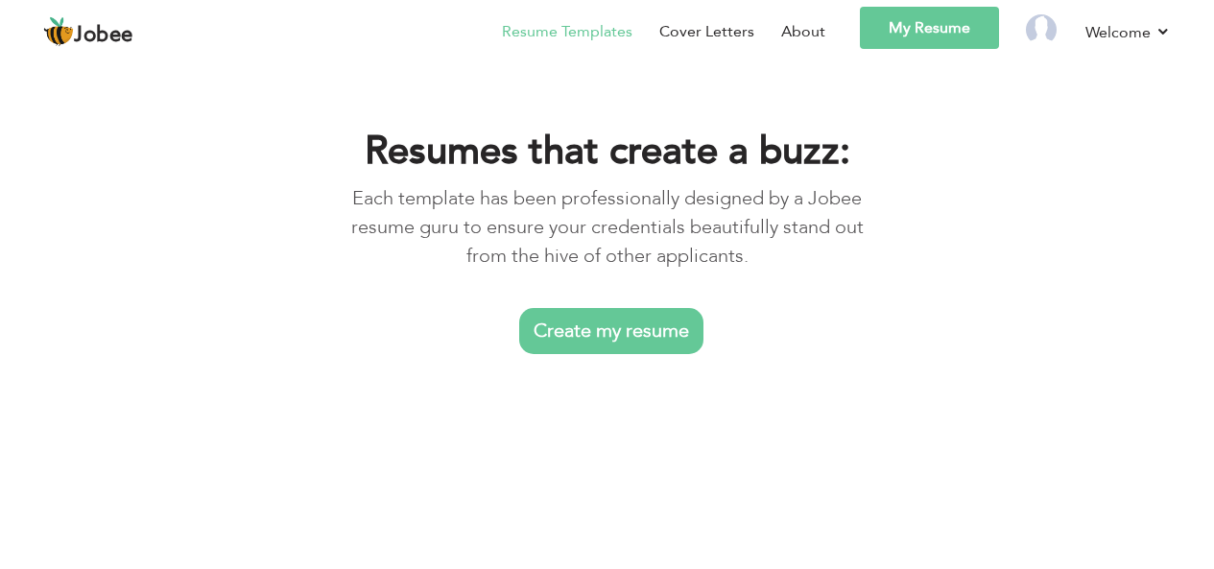
click at [637, 333] on link "Create my resume" at bounding box center [611, 331] width 184 height 46
click at [653, 325] on link "Create my resume" at bounding box center [611, 331] width 184 height 46
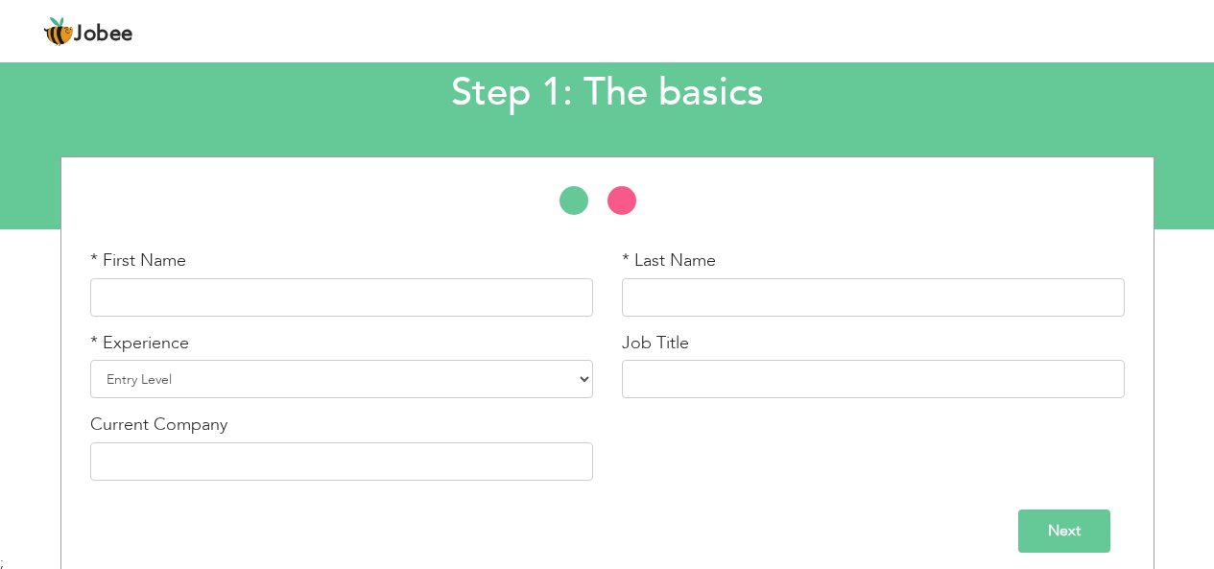
scroll to position [128, 0]
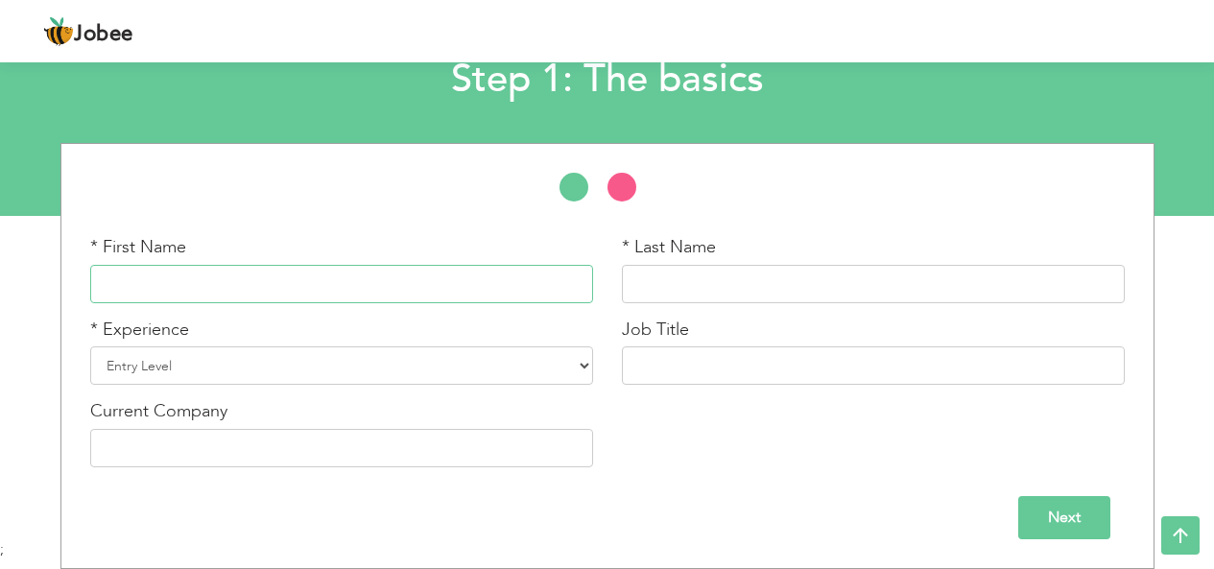
click at [504, 272] on input "text" at bounding box center [341, 284] width 503 height 38
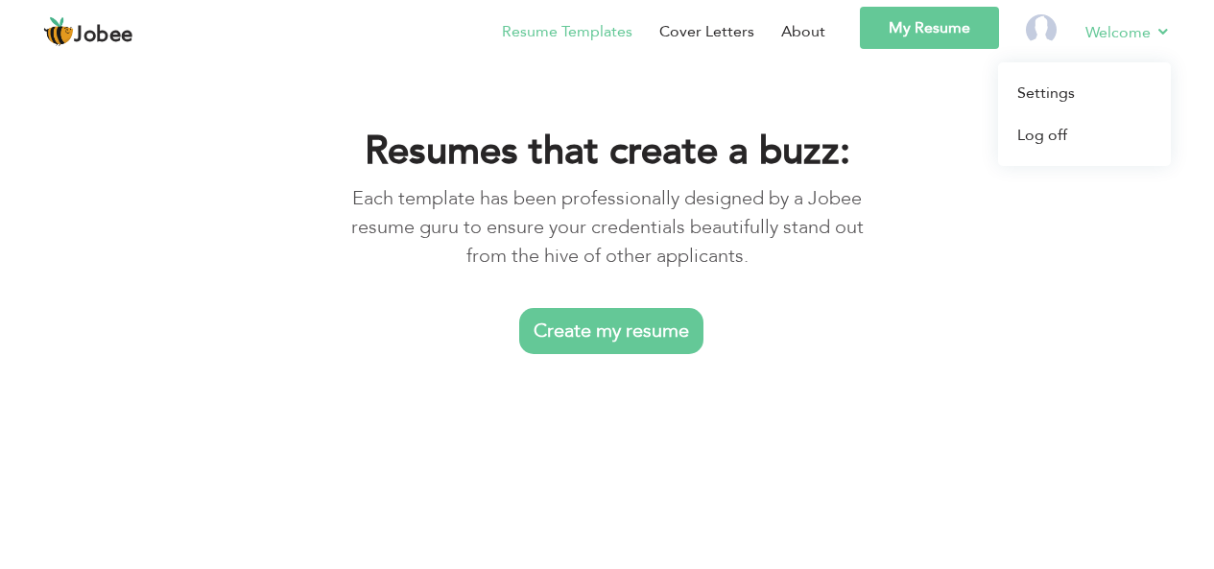
click at [1090, 43] on li "Welcome Settings Log off" at bounding box center [1115, 35] width 112 height 56
click at [1034, 136] on link "Log off" at bounding box center [1084, 135] width 173 height 42
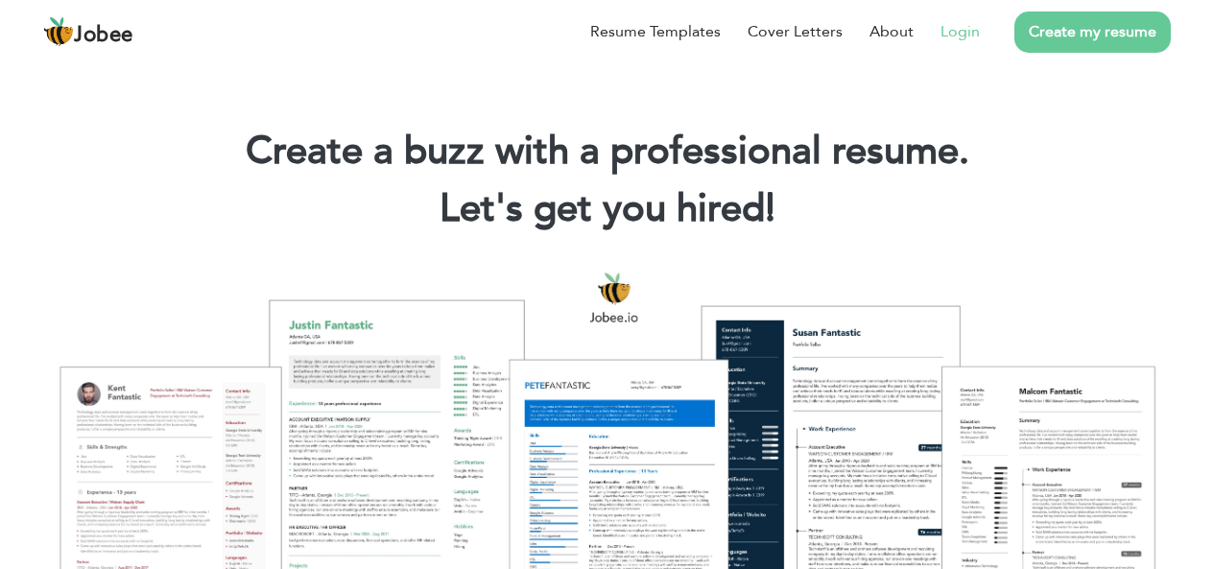
click at [955, 32] on link "Login" at bounding box center [960, 31] width 39 height 23
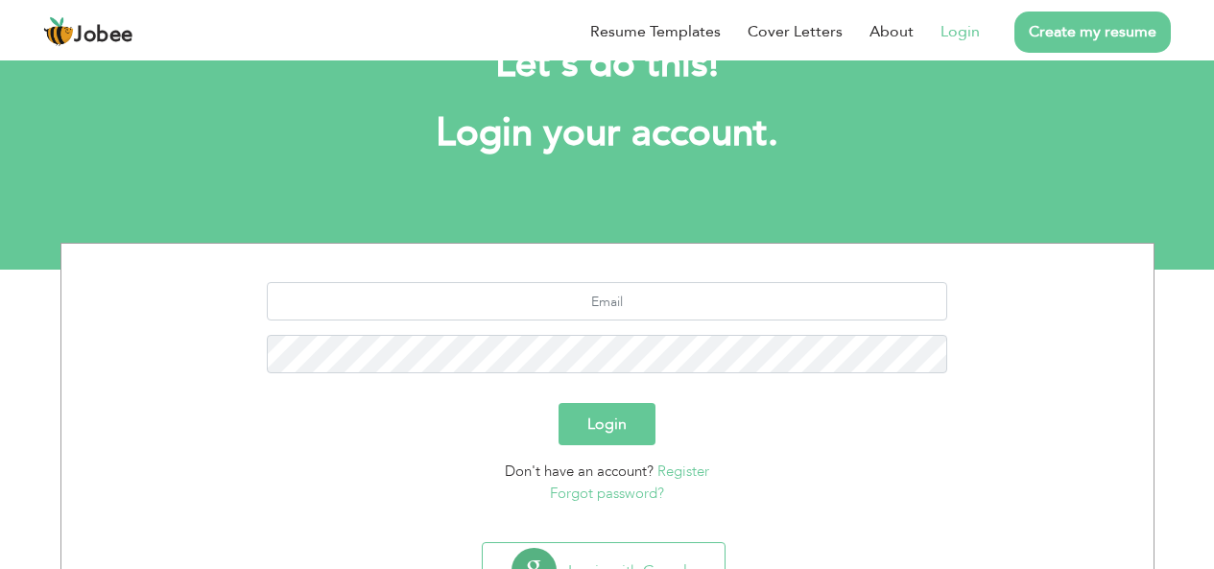
scroll to position [159, 0]
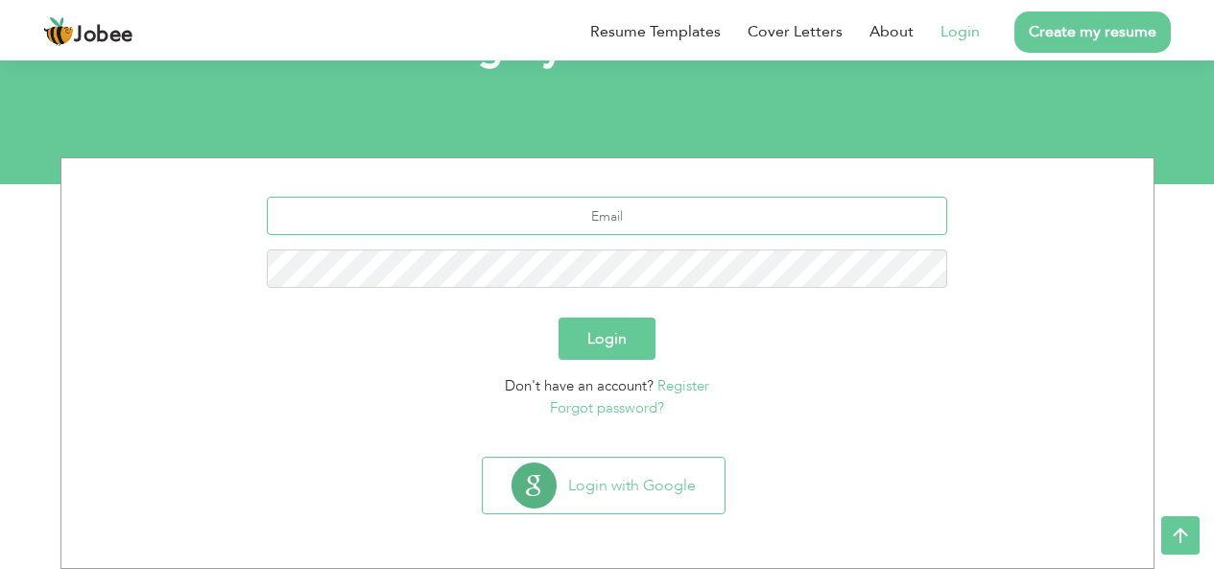
click at [704, 222] on input "text" at bounding box center [607, 216] width 681 height 38
type input "[EMAIL_ADDRESS][DOMAIN_NAME]"
click at [607, 346] on button "Login" at bounding box center [607, 339] width 97 height 42
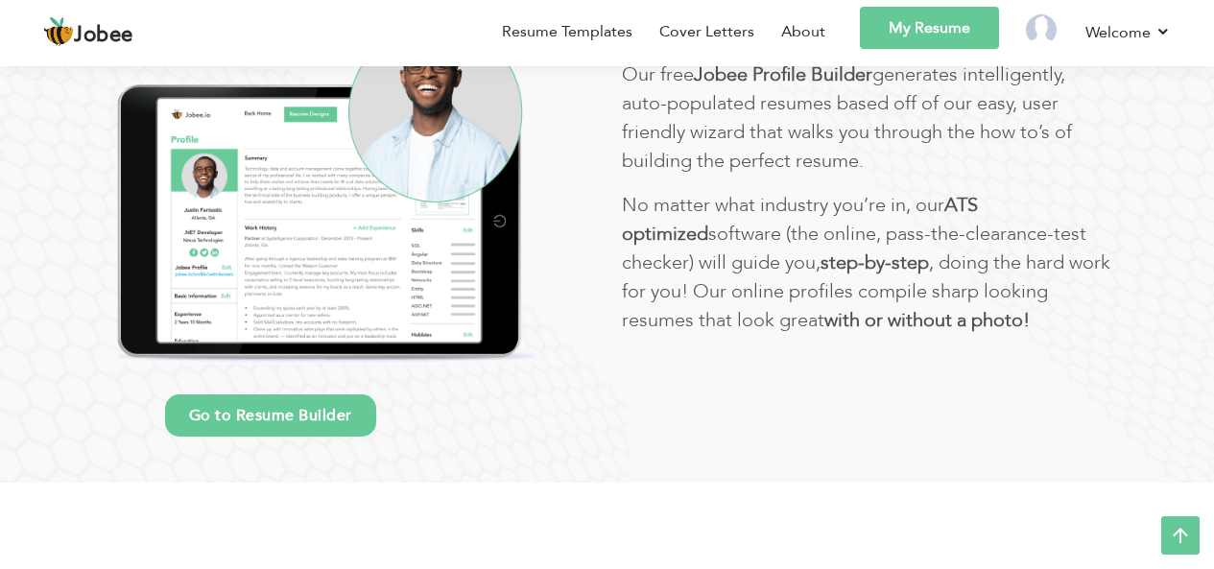
scroll to position [1344, 0]
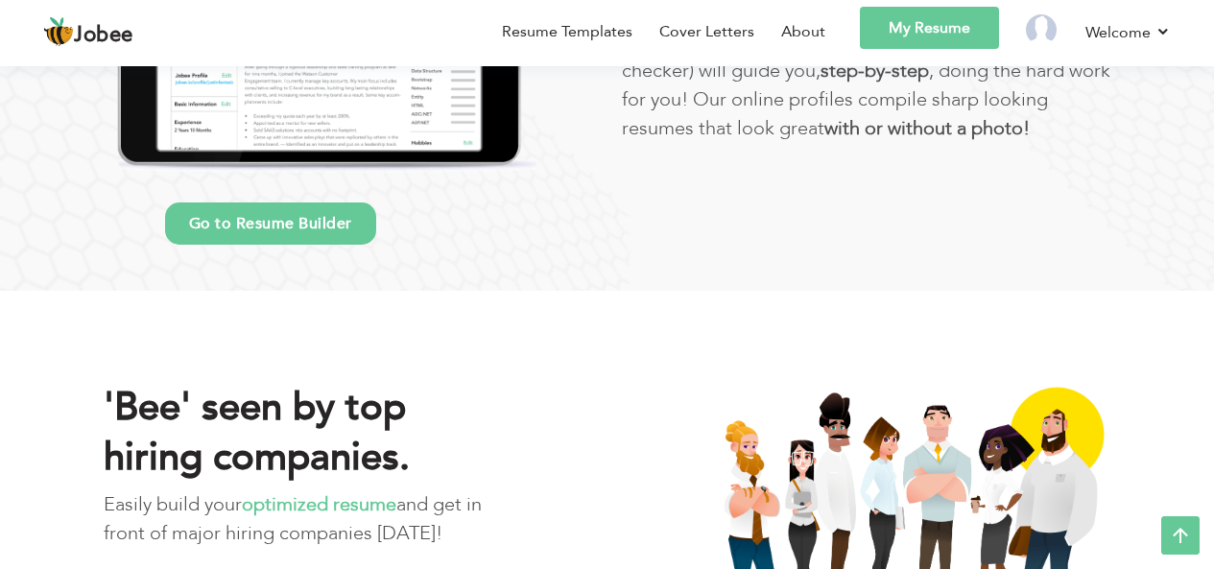
click at [335, 221] on link "Go to Resume Builder" at bounding box center [270, 224] width 211 height 42
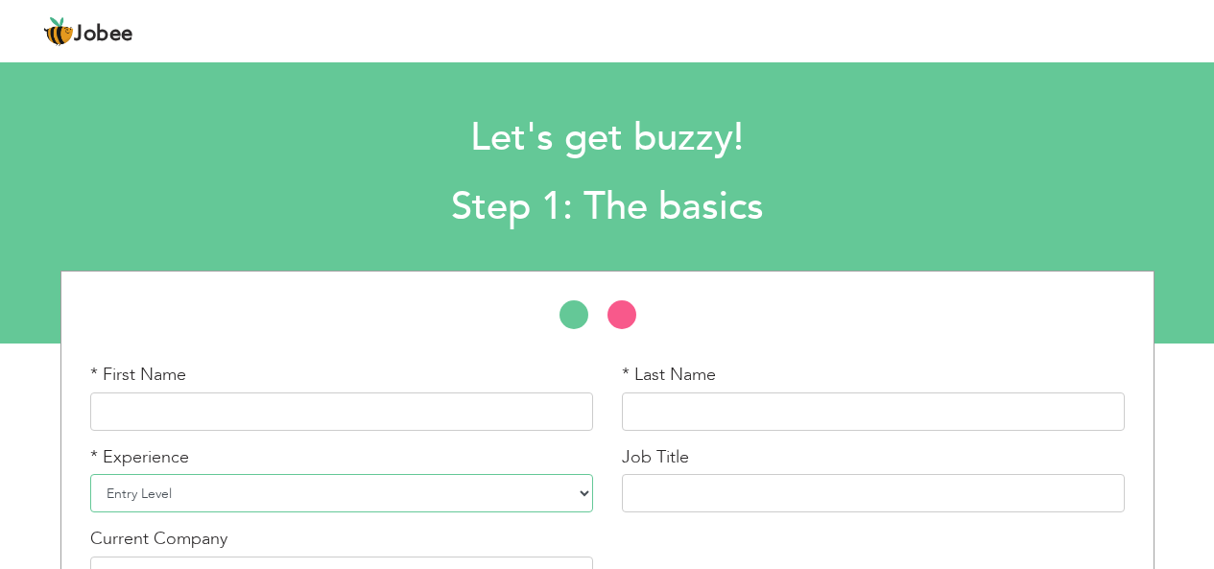
click at [477, 477] on select "Entry Level Less than 1 Year 1 Year 2 Years 3 Years 4 Years 5 Years 6 Years 7 Y…" at bounding box center [341, 493] width 503 height 38
click at [961, 190] on h2 "Step 1: The basics" at bounding box center [607, 207] width 882 height 50
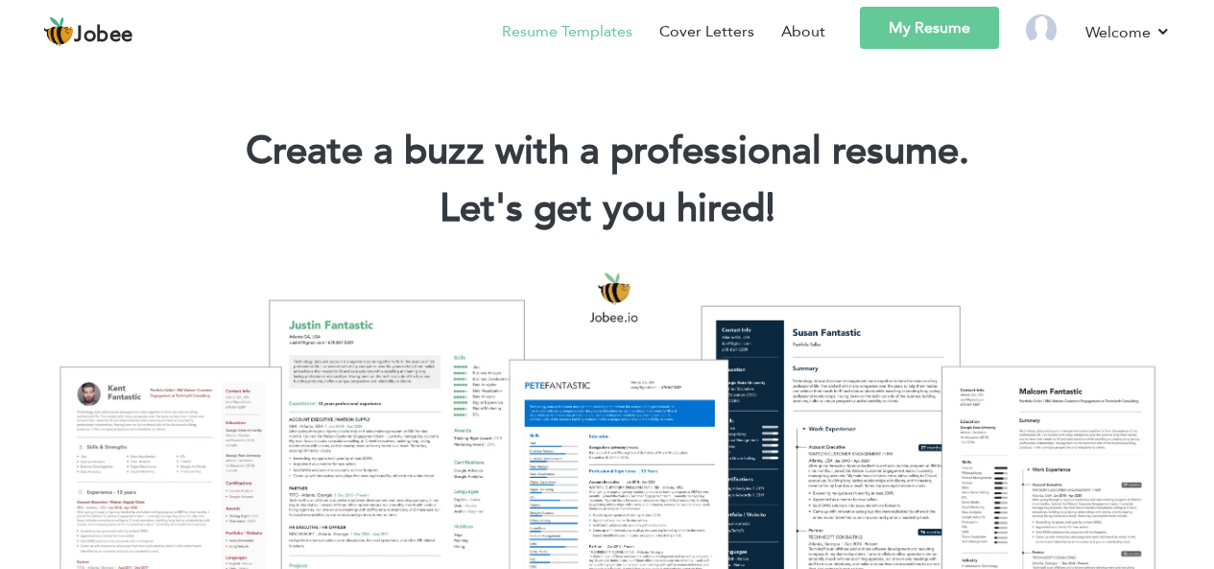
click at [618, 33] on link "Resume Templates" at bounding box center [567, 31] width 131 height 23
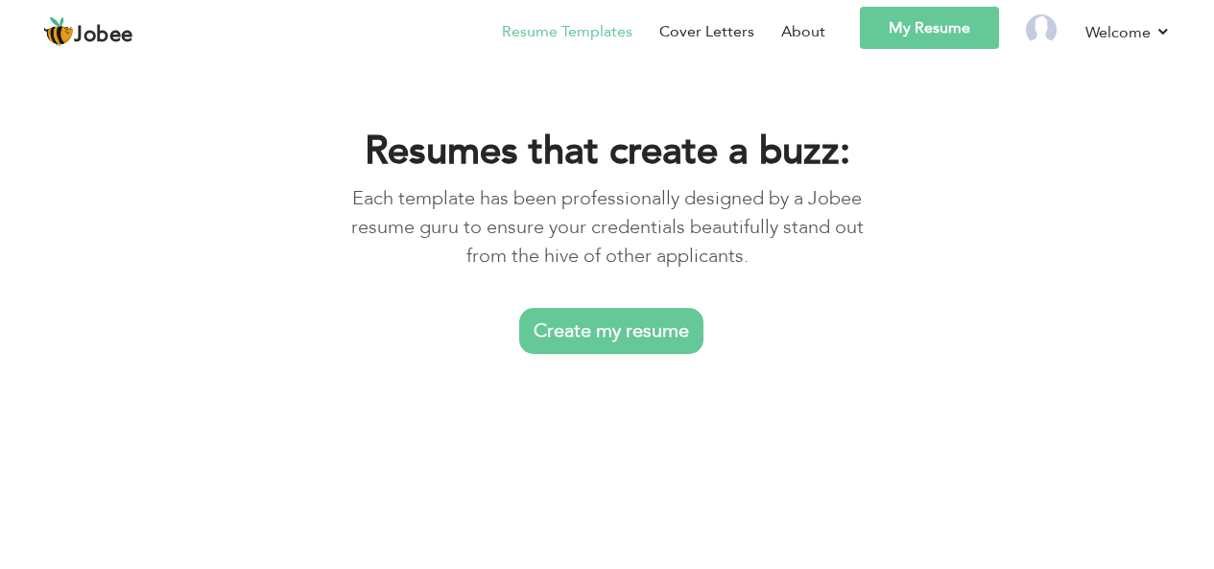
drag, startPoint x: 1208, startPoint y: 3, endPoint x: 781, endPoint y: 341, distance: 543.9
click at [781, 341] on div "Create my resume" at bounding box center [606, 331] width 515 height 29
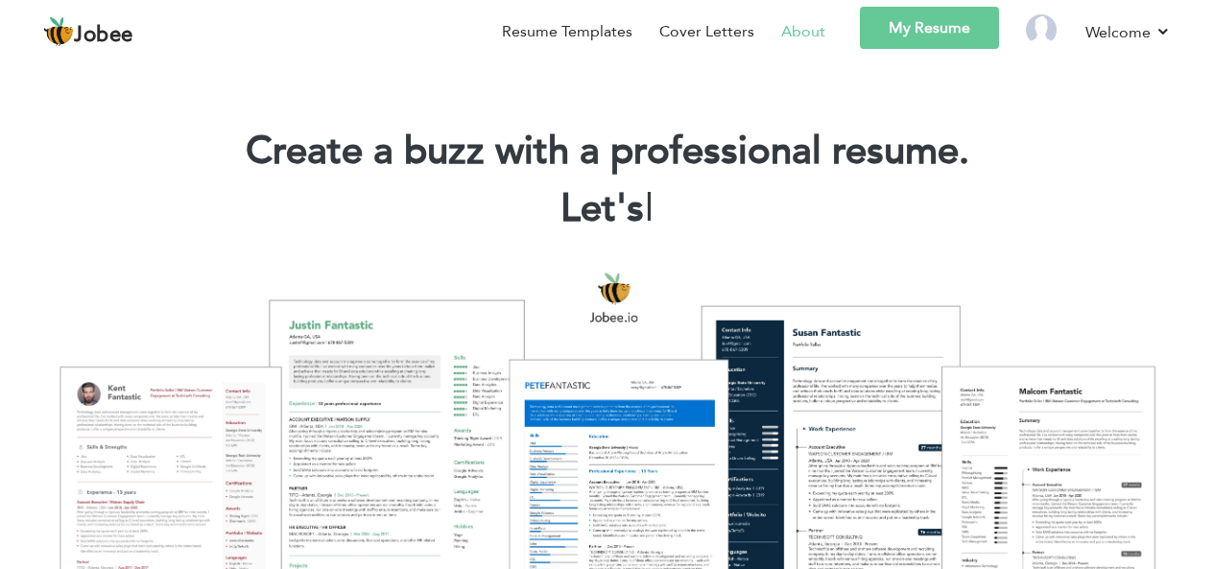
click at [792, 33] on link "About" at bounding box center [803, 31] width 44 height 23
